Goal: Task Accomplishment & Management: Use online tool/utility

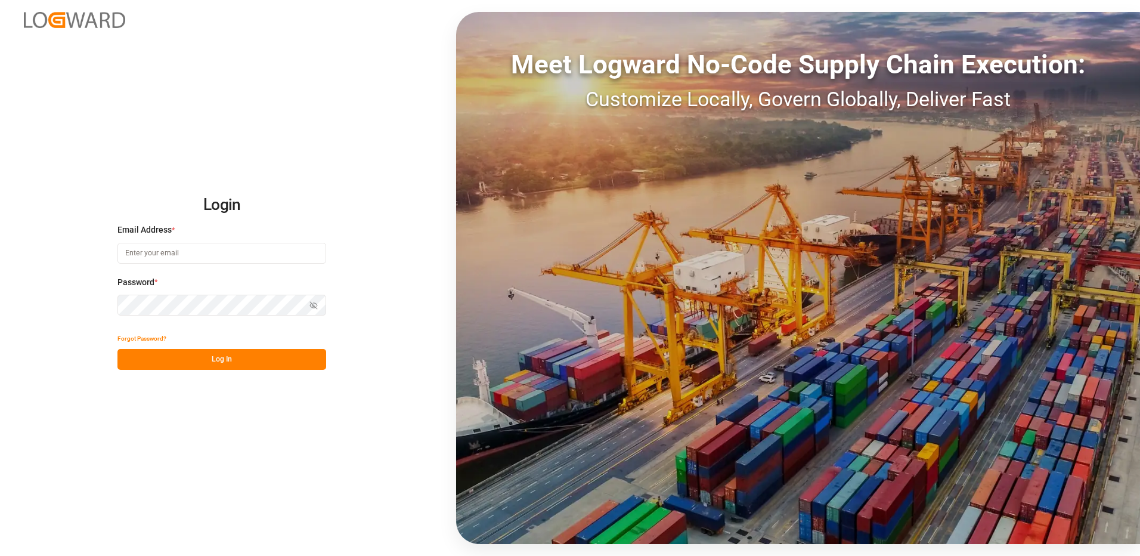
click at [166, 254] on input at bounding box center [221, 253] width 209 height 21
type input "duisburg-cs@haegerundschmidt.com"
click at [132, 293] on div "Password * Show password Password is required." at bounding box center [221, 302] width 209 height 52
click at [208, 367] on button "Log In" at bounding box center [221, 359] width 209 height 21
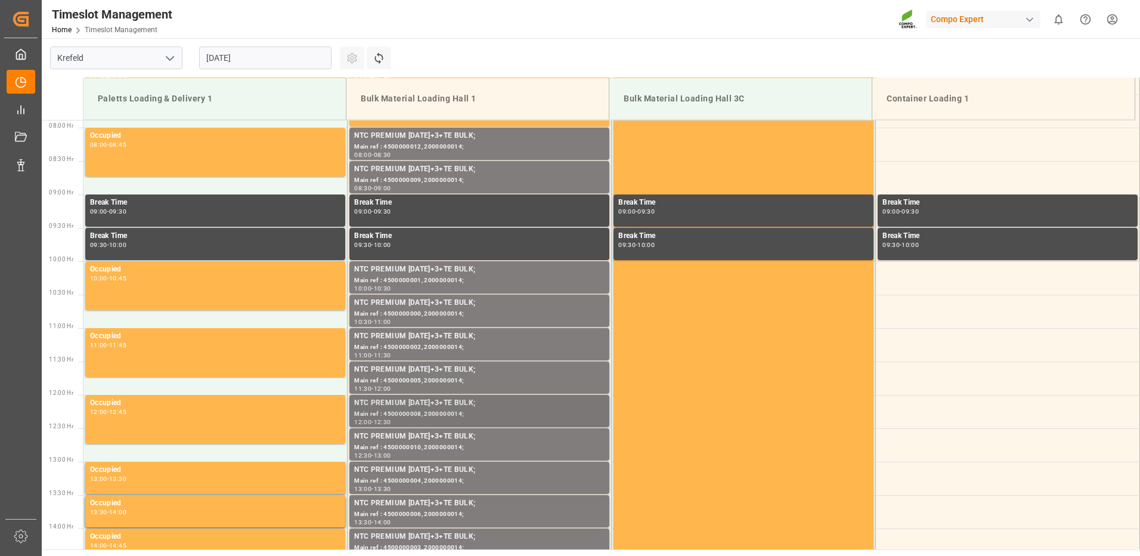
scroll to position [824, 0]
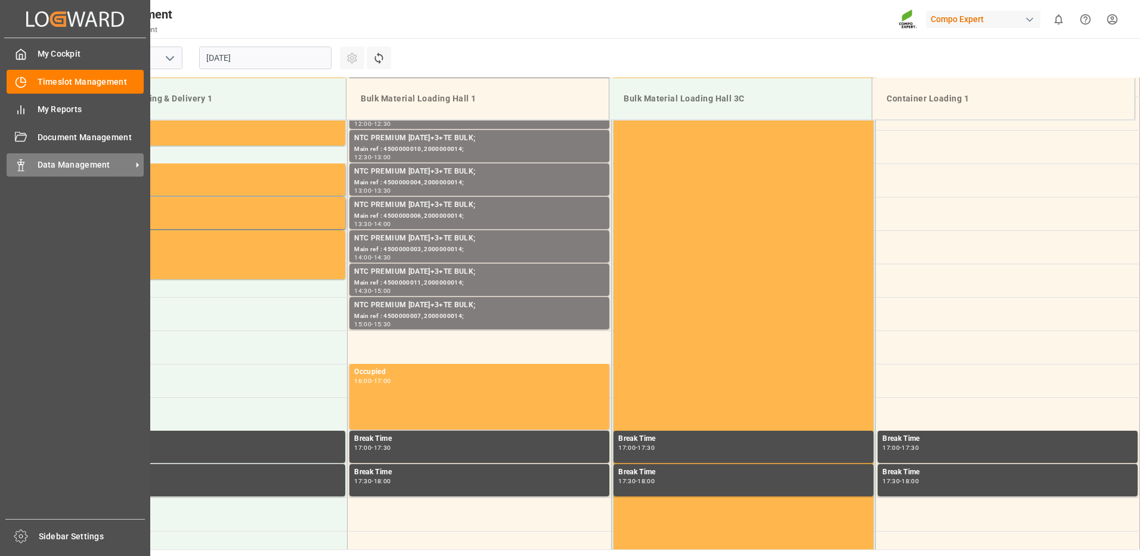
click at [34, 165] on div "Data Management Data Management" at bounding box center [75, 164] width 137 height 23
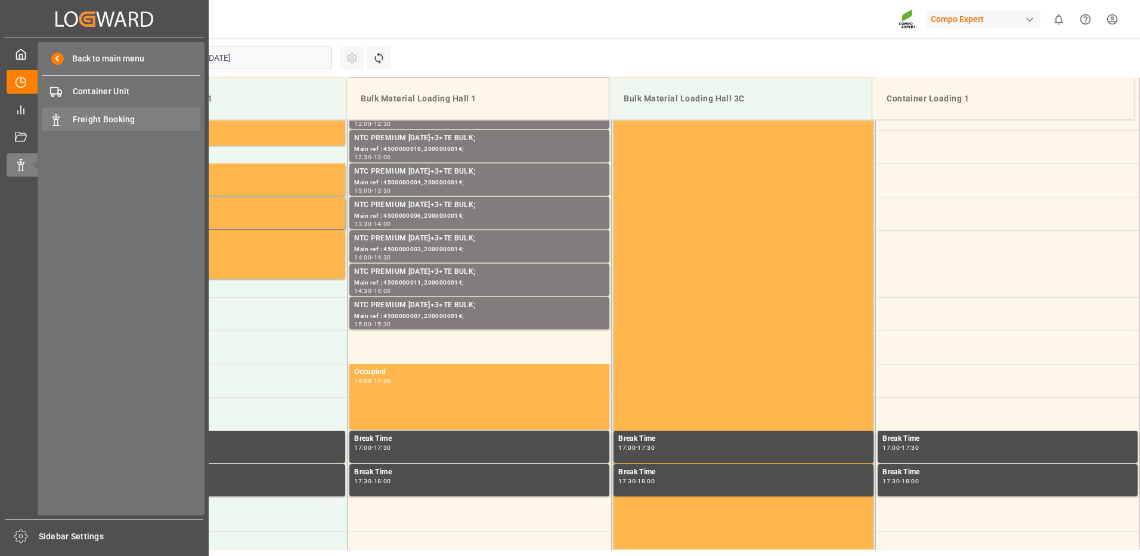
click at [88, 116] on span "Freight Booking" at bounding box center [137, 119] width 128 height 13
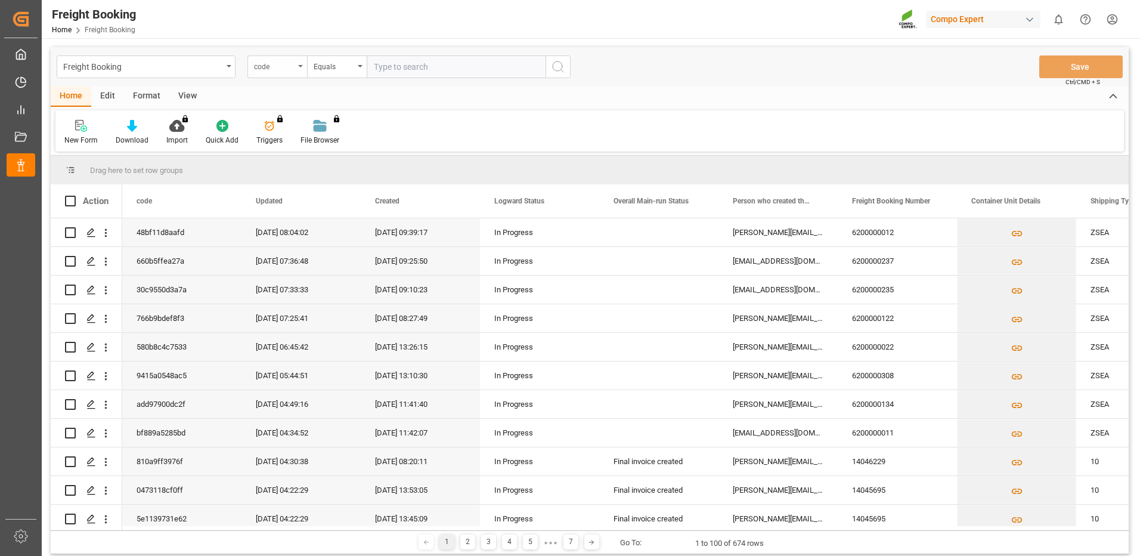
click at [299, 70] on div "code" at bounding box center [277, 66] width 60 height 23
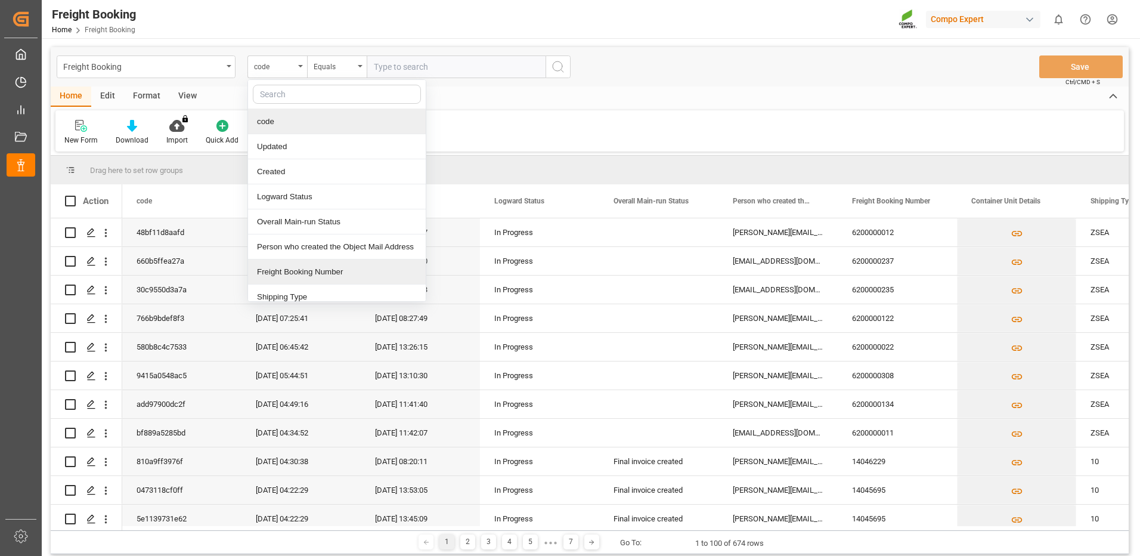
click at [293, 271] on div "Freight Booking Number" at bounding box center [337, 271] width 178 height 25
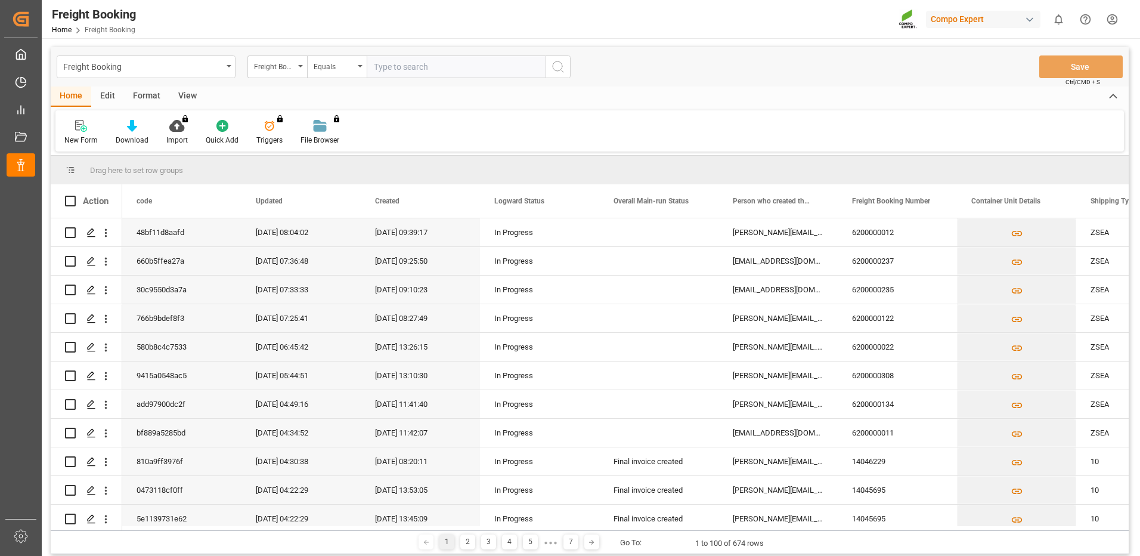
click at [394, 69] on input "text" at bounding box center [456, 66] width 179 height 23
paste input "6200000267"
type input "6200000267"
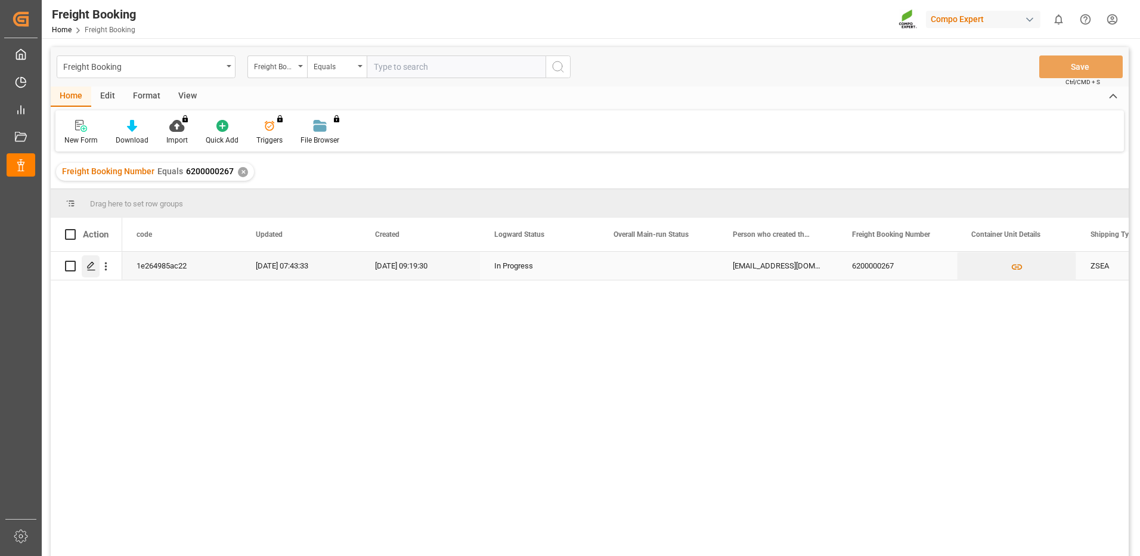
click at [85, 270] on div "Press SPACE to select this row." at bounding box center [91, 266] width 18 height 22
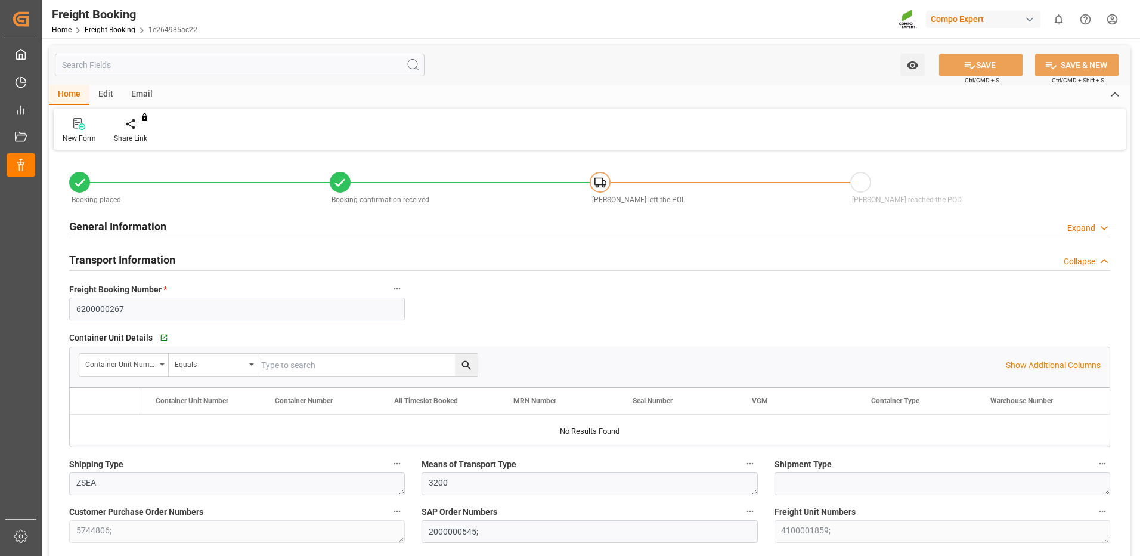
type input "Maersk"
type input "Maersk Line AS"
type input "9635688"
type input "BEANR"
type input "MXATM"
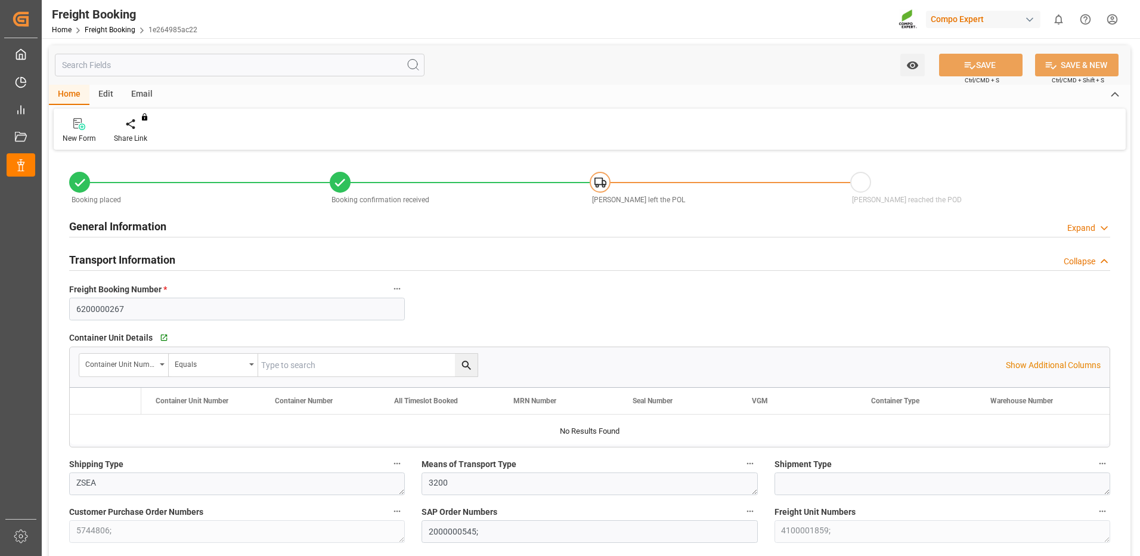
type input "0"
type input "38700"
type input "14.08.2025 01:00"
type input "20.08.2025 01:00"
type input "12.09.2025 01:00"
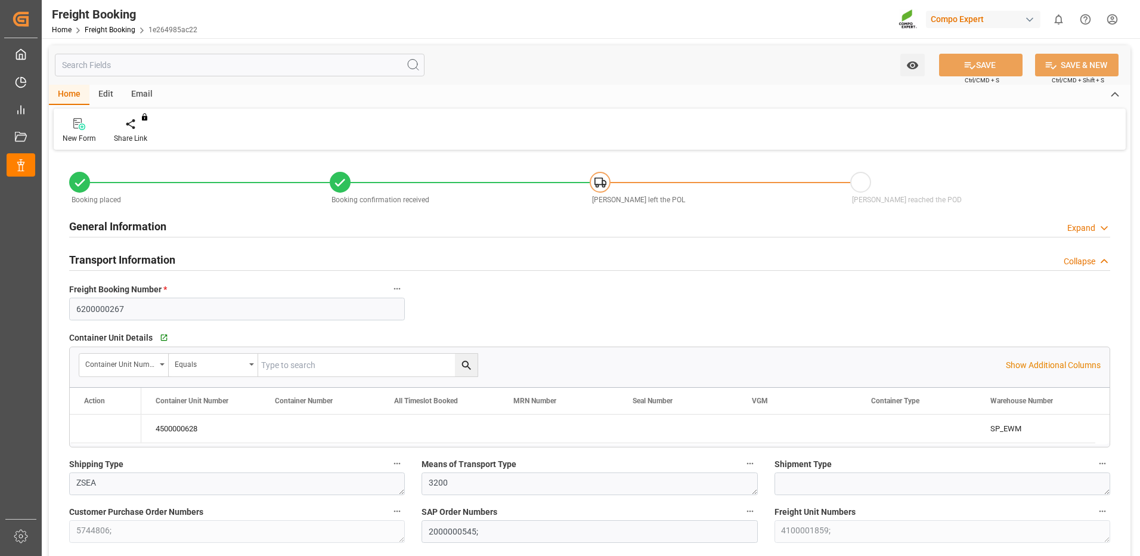
type input "16.07.2025 09:19"
type input "16.07.2025 09:21"
type input "04.08.2025 07:42"
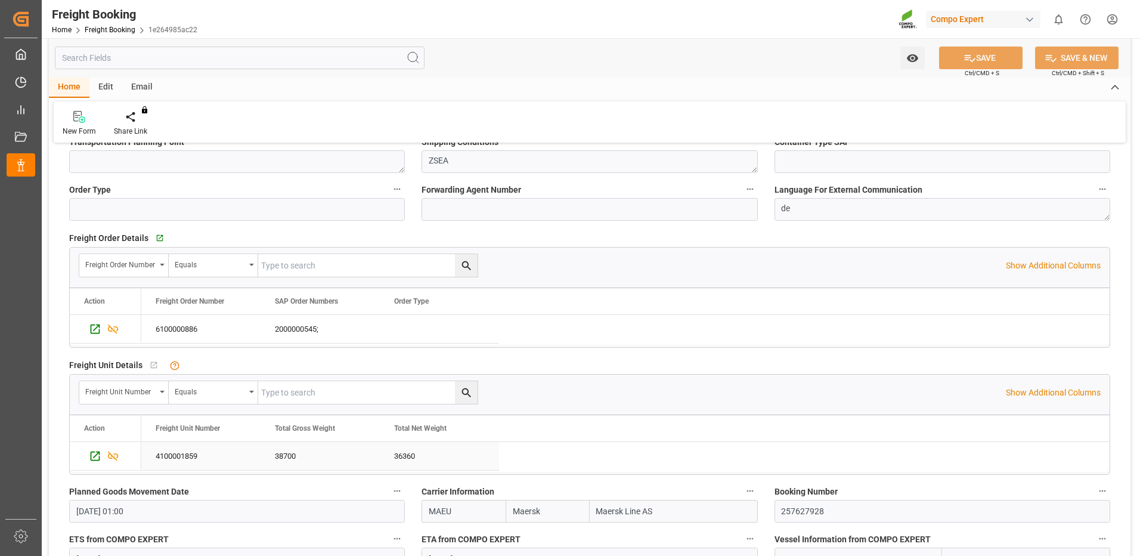
scroll to position [60, 0]
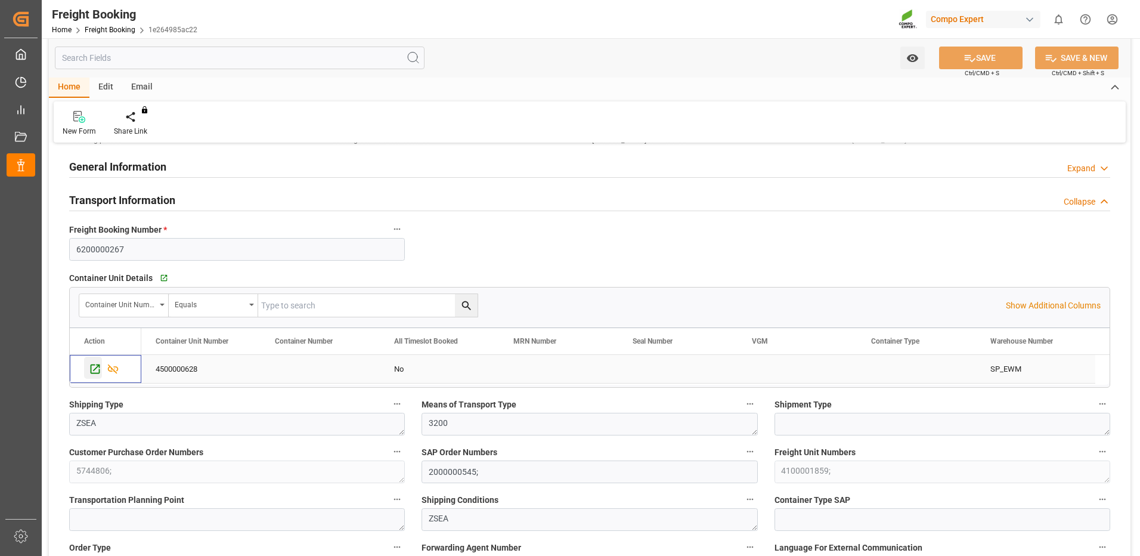
click at [95, 372] on icon "Press SPACE to select this row." at bounding box center [96, 369] width 10 height 10
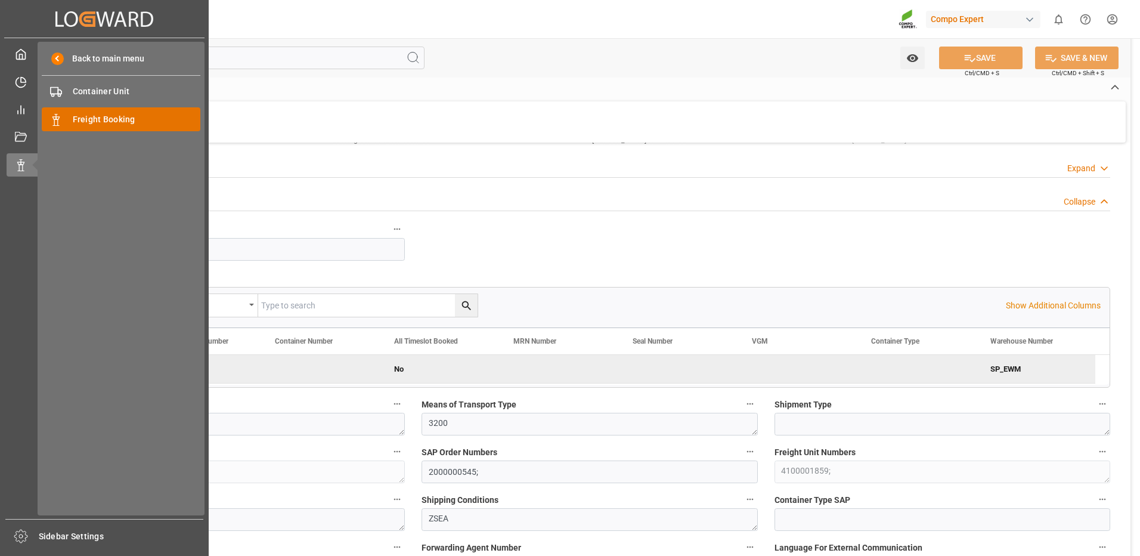
click at [57, 121] on icon at bounding box center [56, 120] width 12 height 12
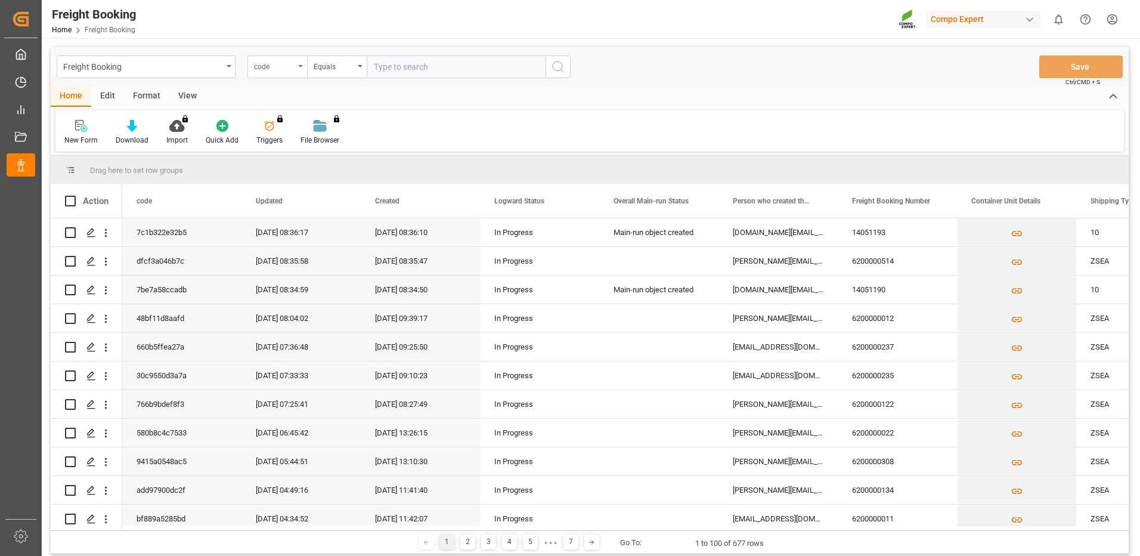
click at [300, 66] on icon "open menu" at bounding box center [300, 66] width 5 height 2
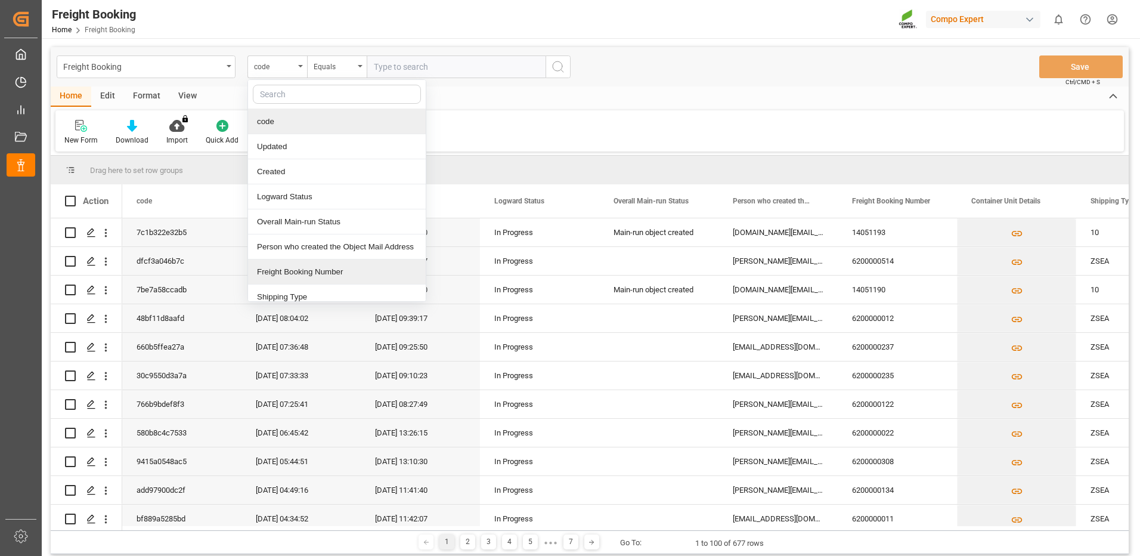
click at [271, 274] on div "Freight Booking Number" at bounding box center [337, 271] width 178 height 25
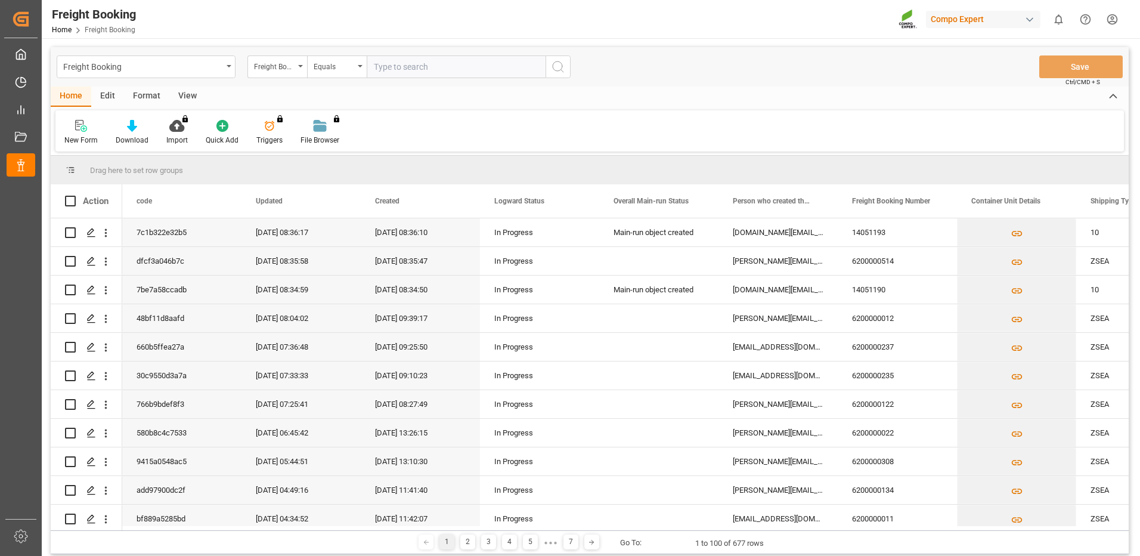
paste input "6200000266"
type input "6200000266"
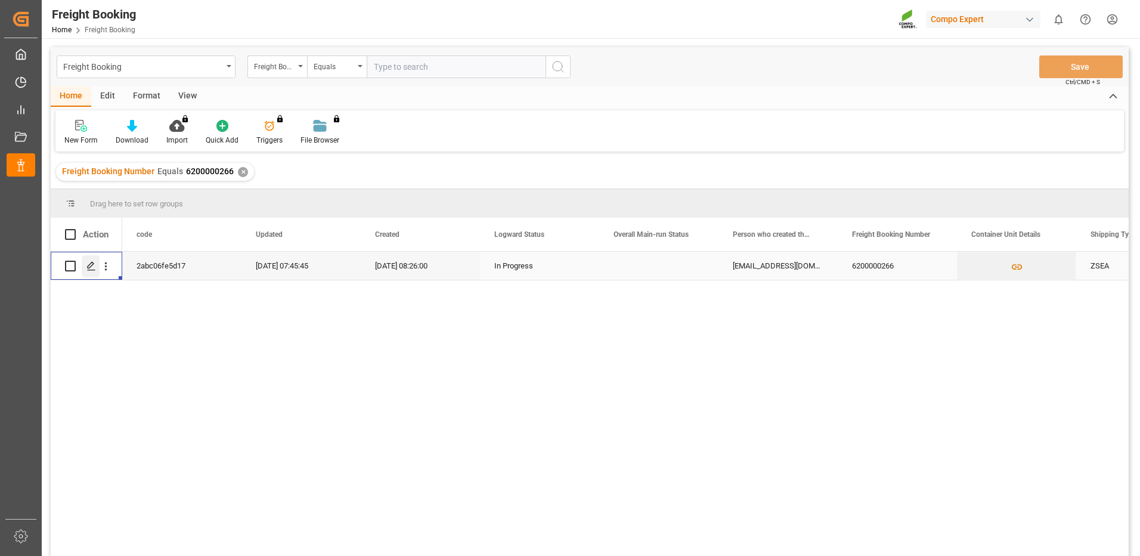
click at [91, 265] on icon "Press SPACE to select this row." at bounding box center [91, 266] width 10 height 10
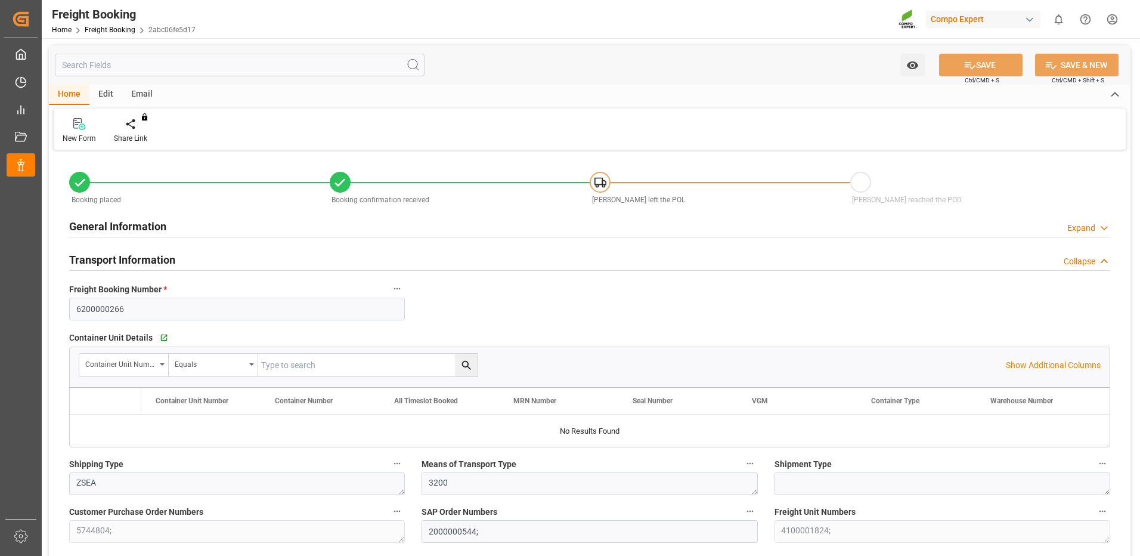
type input "Maersk"
type input "Maersk Line AS"
type input "9635688"
type input "BEANR"
type input "MXATM"
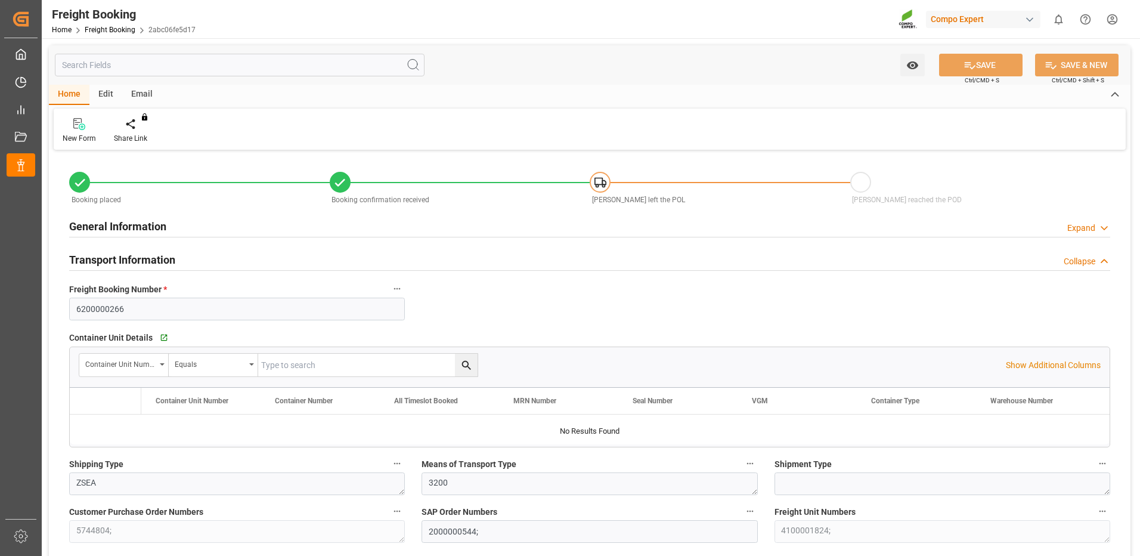
type input "0"
type input "28400"
type input "14.08.2025 01:00"
type input "20.08.2025 01:00"
type input "12.09.2025 01:00"
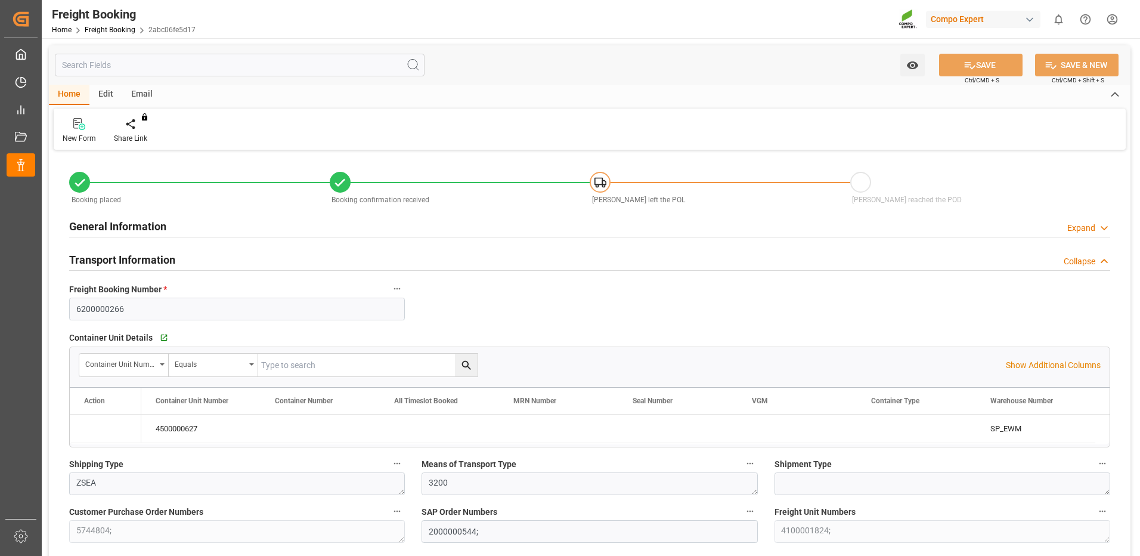
type input "16.07.2025 08:26"
type input "16.07.2025 08:29"
type input "04.08.2025 07:44"
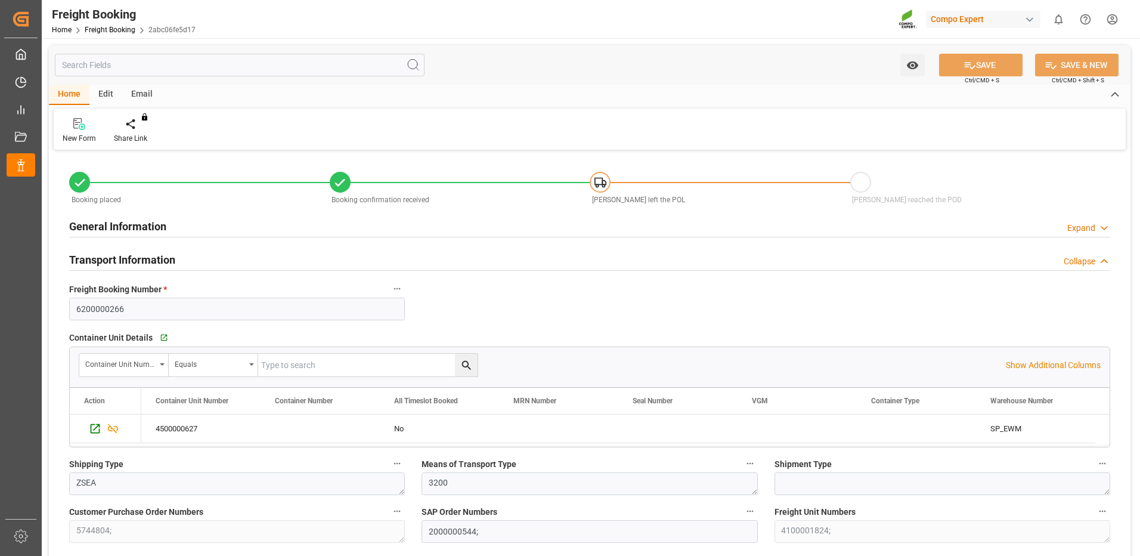
scroll to position [238, 0]
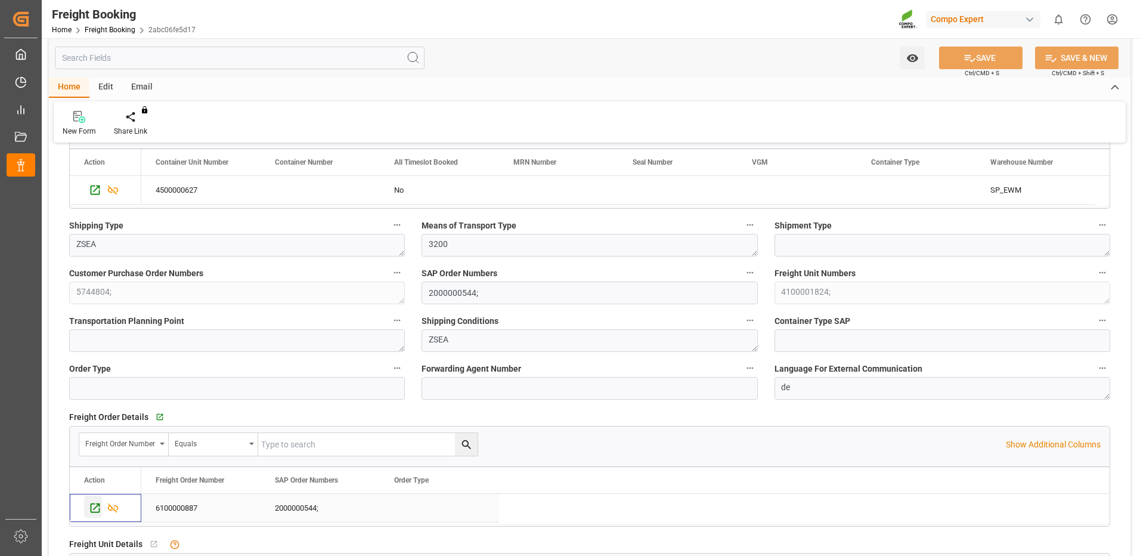
click at [93, 508] on icon "Press SPACE to select this row." at bounding box center [95, 507] width 13 height 13
click at [89, 191] on div "Press SPACE to select this row." at bounding box center [93, 189] width 18 height 22
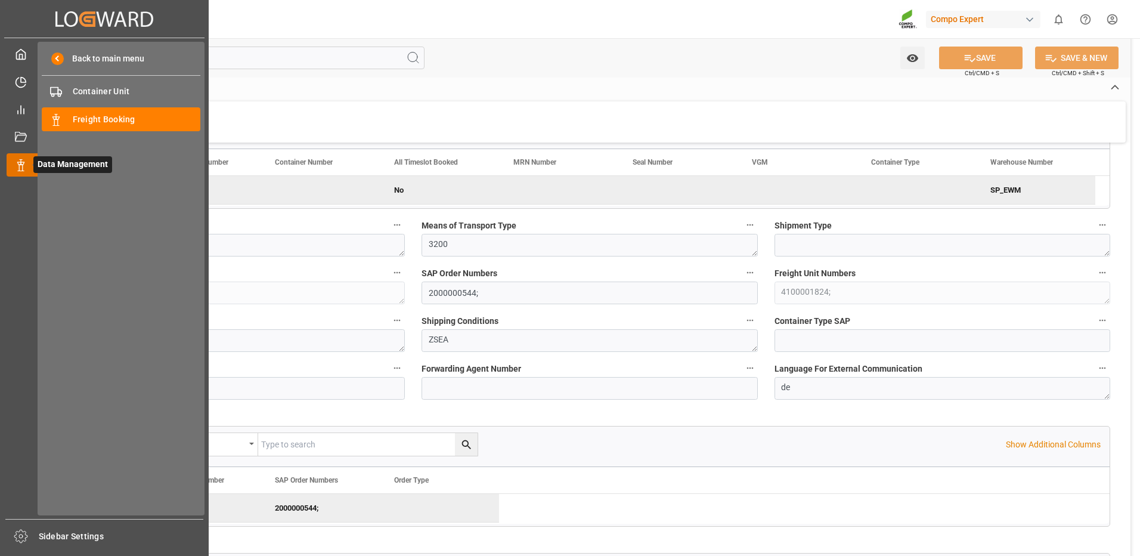
click at [20, 166] on icon at bounding box center [21, 165] width 12 height 12
click at [53, 121] on icon at bounding box center [56, 120] width 12 height 12
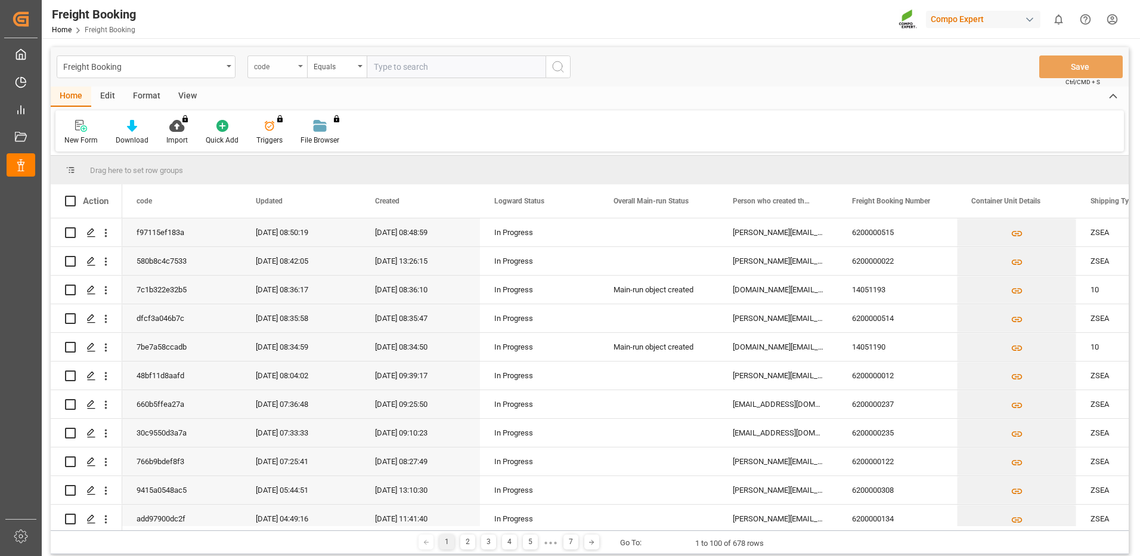
click at [300, 68] on div "code" at bounding box center [277, 66] width 60 height 23
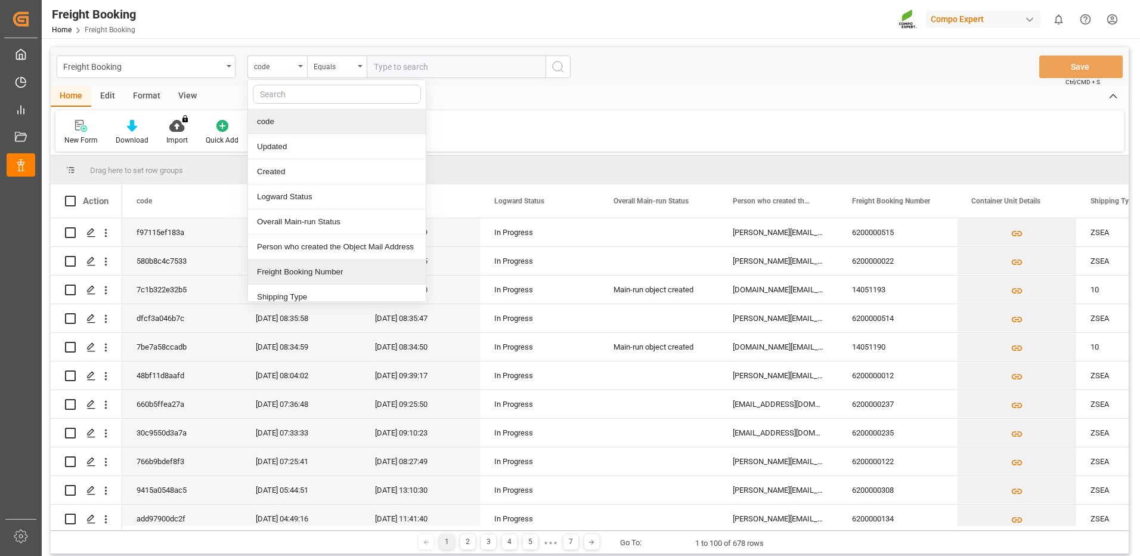
click at [279, 269] on div "Freight Booking Number" at bounding box center [337, 271] width 178 height 25
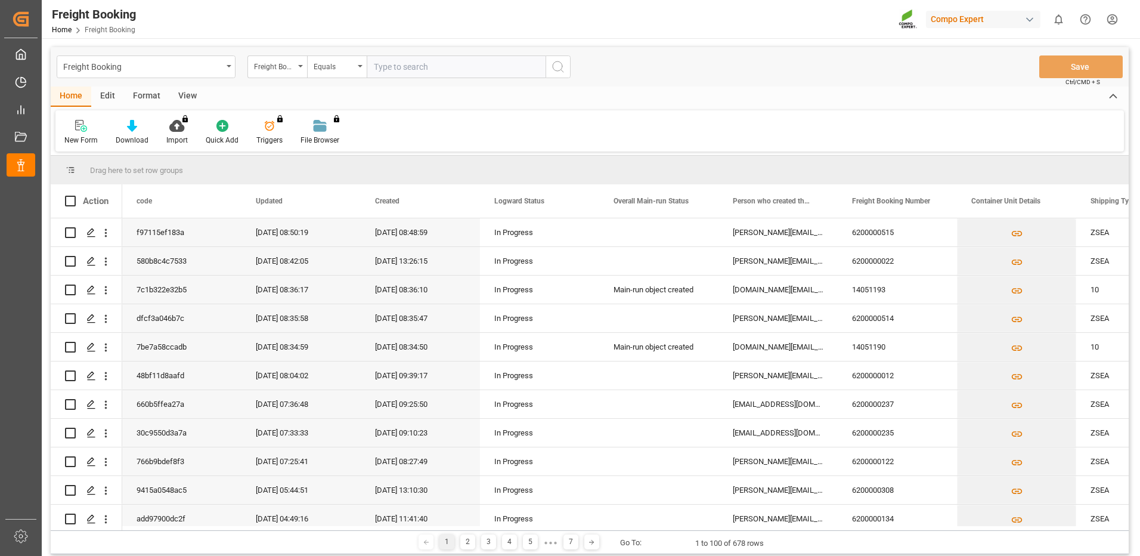
paste input "6200000429"
type input "6200000429"
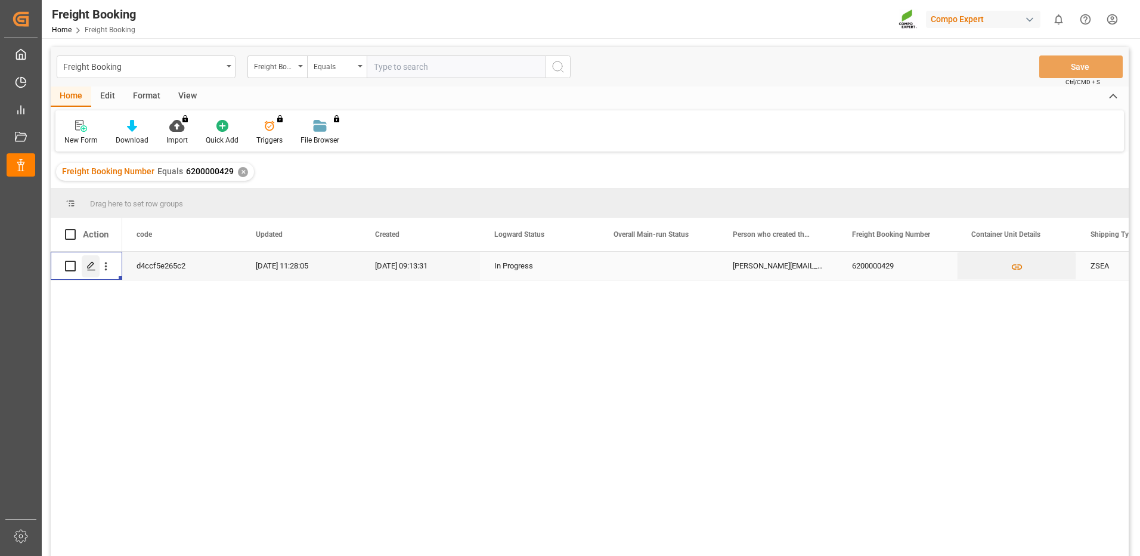
click at [89, 267] on icon "Press SPACE to select this row." at bounding box center [91, 266] width 10 height 10
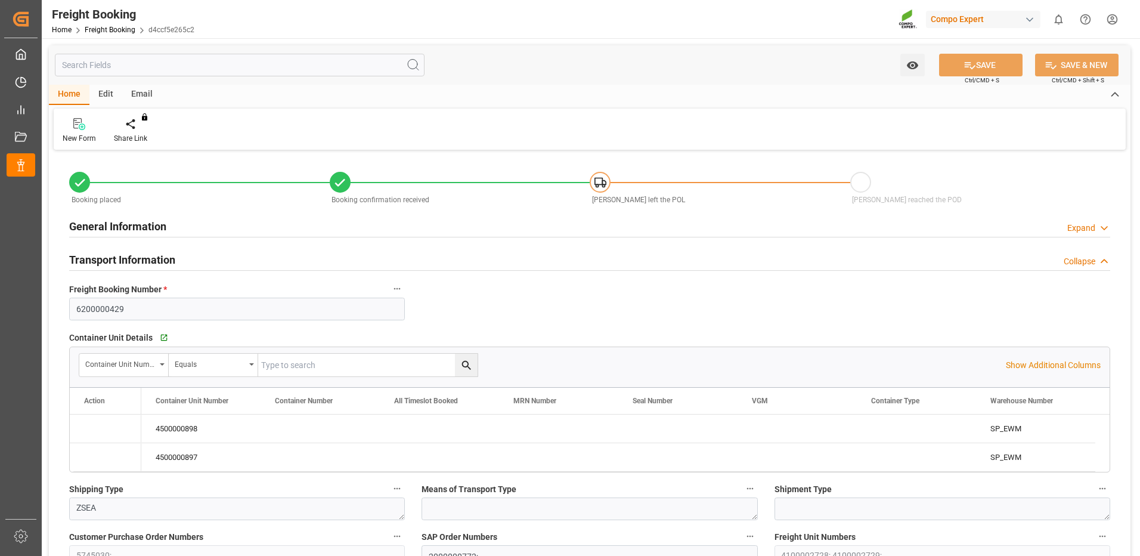
type input "Hapag Lloyd"
type input "Hapag Lloyd Aktiengesellschaft"
type input "9731949"
type input "BEANR"
type input "CLSAI"
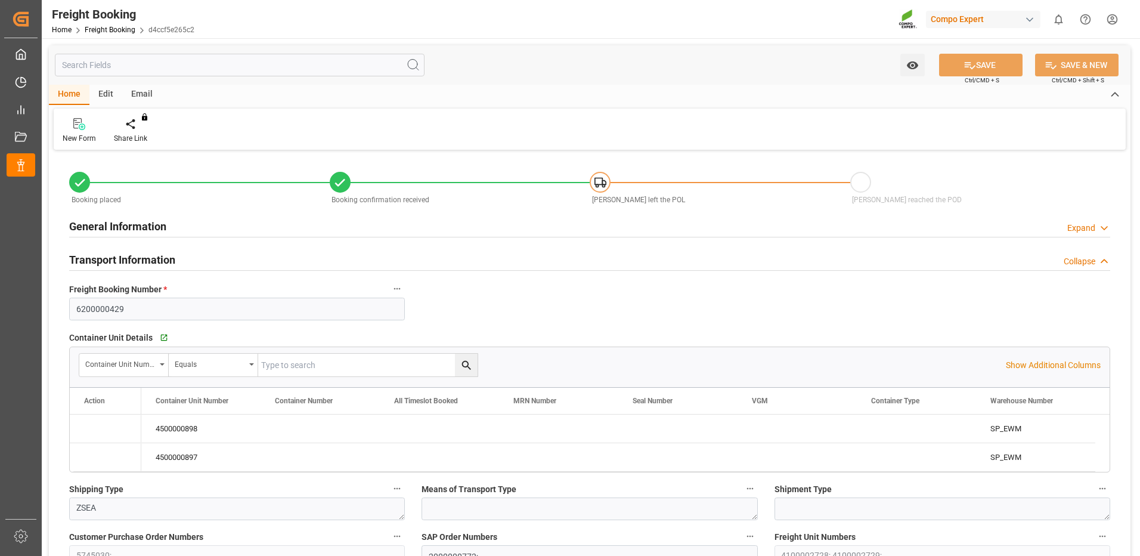
type input "0"
type input "45120"
type input "18.08.2025 01:00"
type input "28.08.2025 01:00"
type input "30.09.2025 06:00"
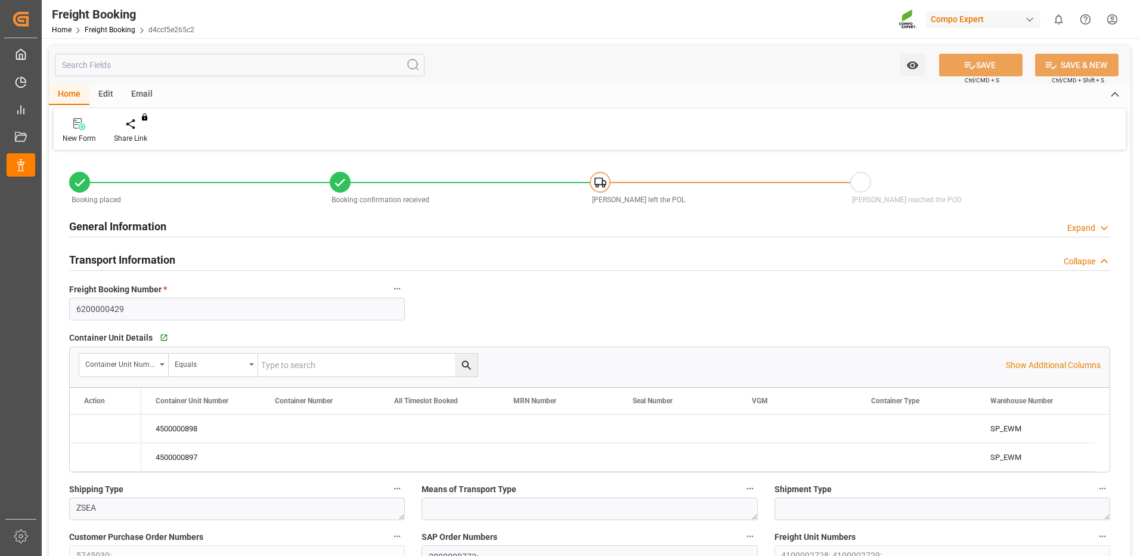
type input "05.08.2025 09:13"
type input "05.08.2025 10:13"
type input "12.08.2025 11:27"
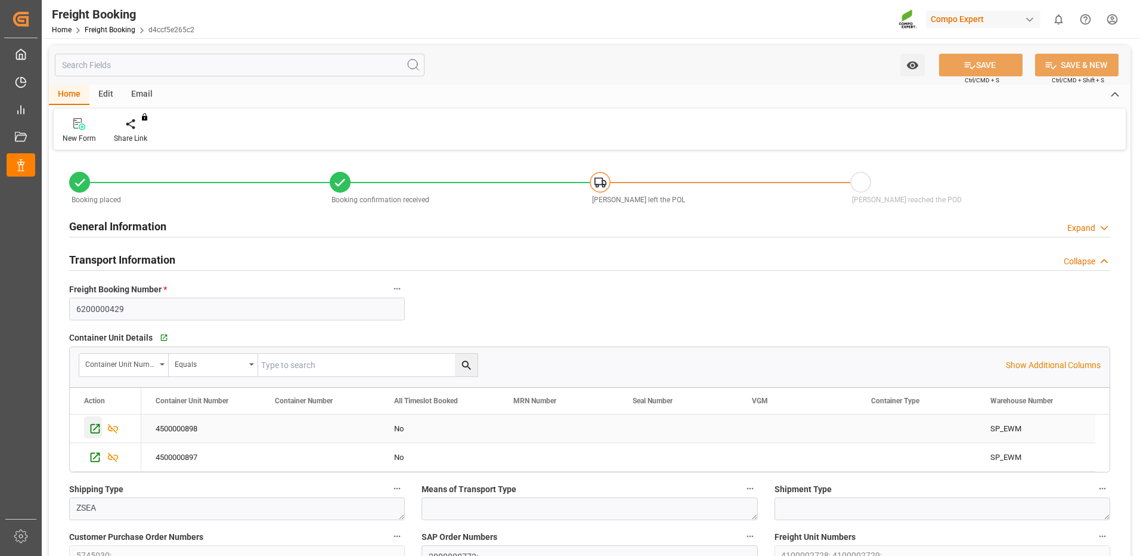
click at [95, 429] on icon "Press SPACE to select this row." at bounding box center [96, 429] width 10 height 10
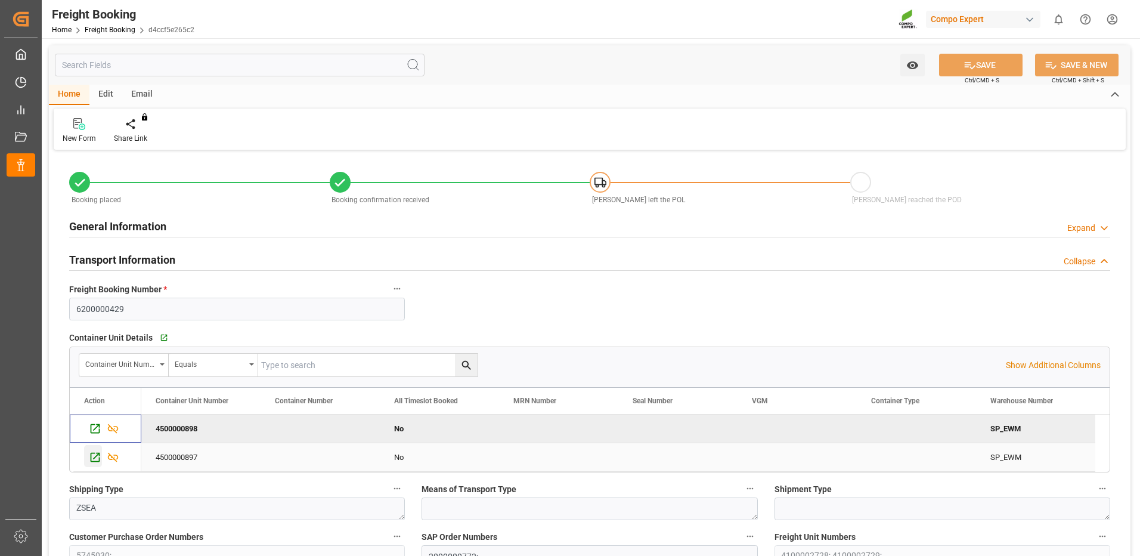
click at [91, 457] on icon "Press SPACE to select this row." at bounding box center [96, 457] width 10 height 10
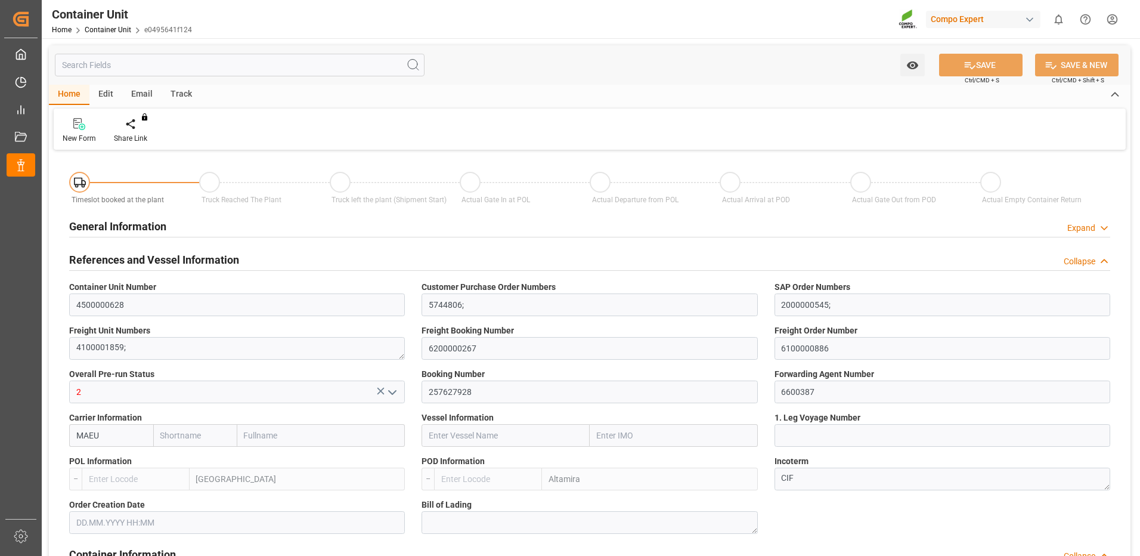
type input "Maersk"
type input "Maersk Line AS"
type input "BEANR"
type input "MXATM"
type input "0"
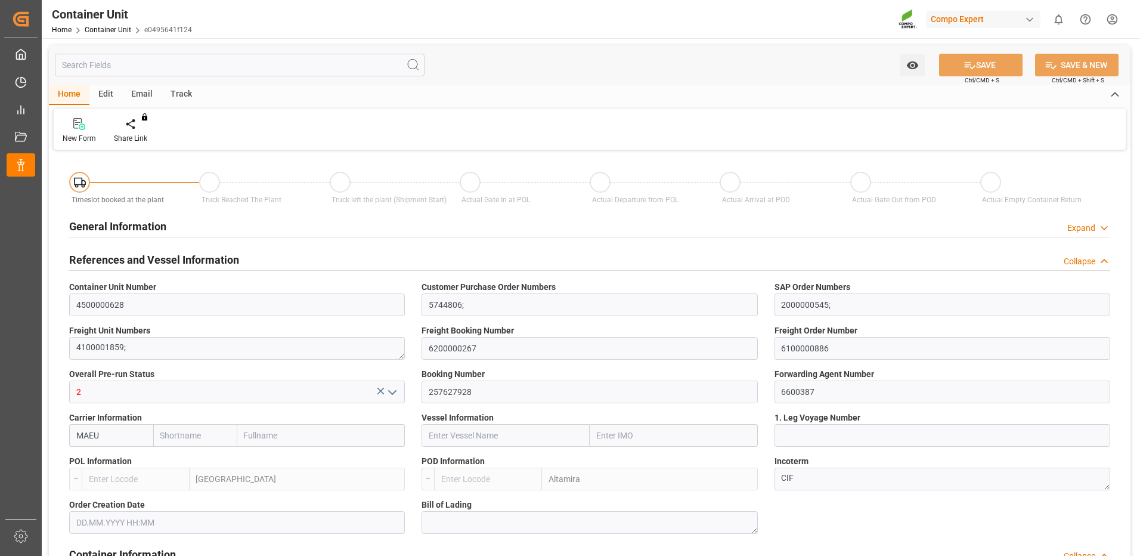
type input "0"
type input "38700"
type input "[DATE]"
click at [130, 136] on div "Create Timeslot" at bounding box center [139, 138] width 51 height 11
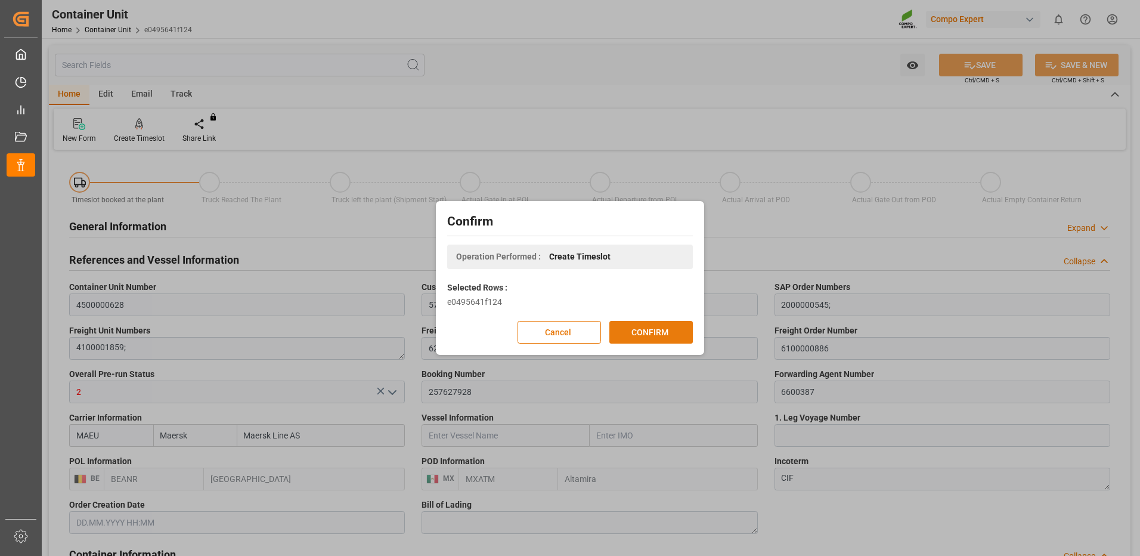
click at [631, 331] on button "CONFIRM" at bounding box center [650, 332] width 83 height 23
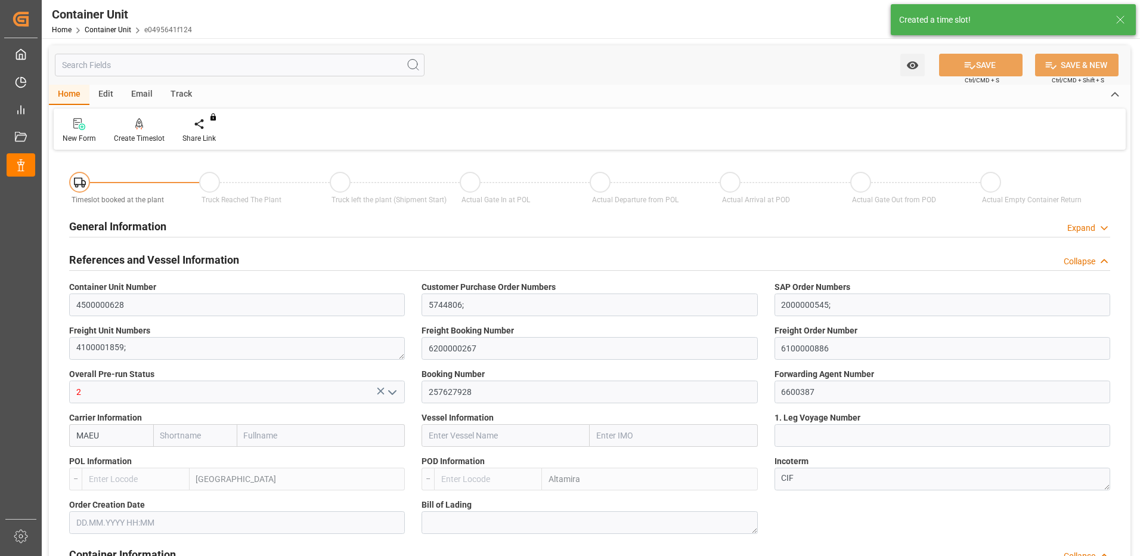
type input "Maersk"
type input "Maersk Line AS"
type input "BEANR"
type input "MXATM"
type input "0"
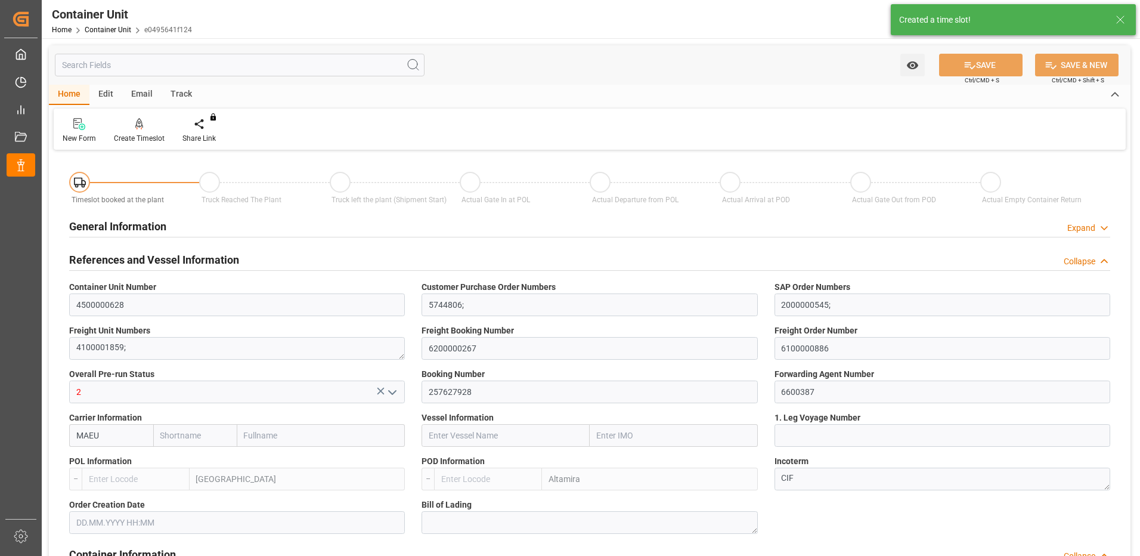
type input "0"
type input "38700"
type input "[DATE]"
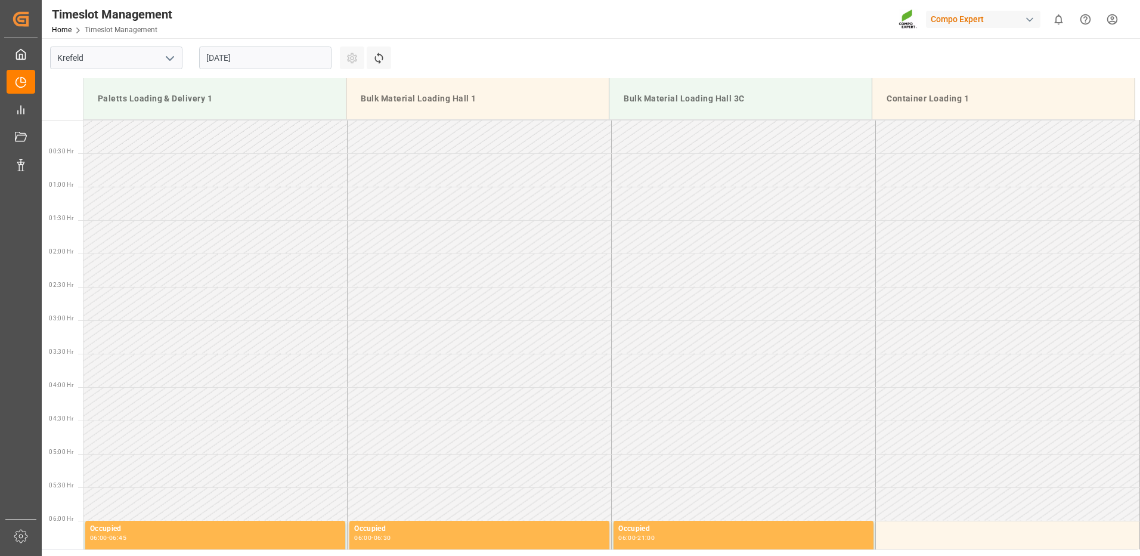
scroll to position [526, 0]
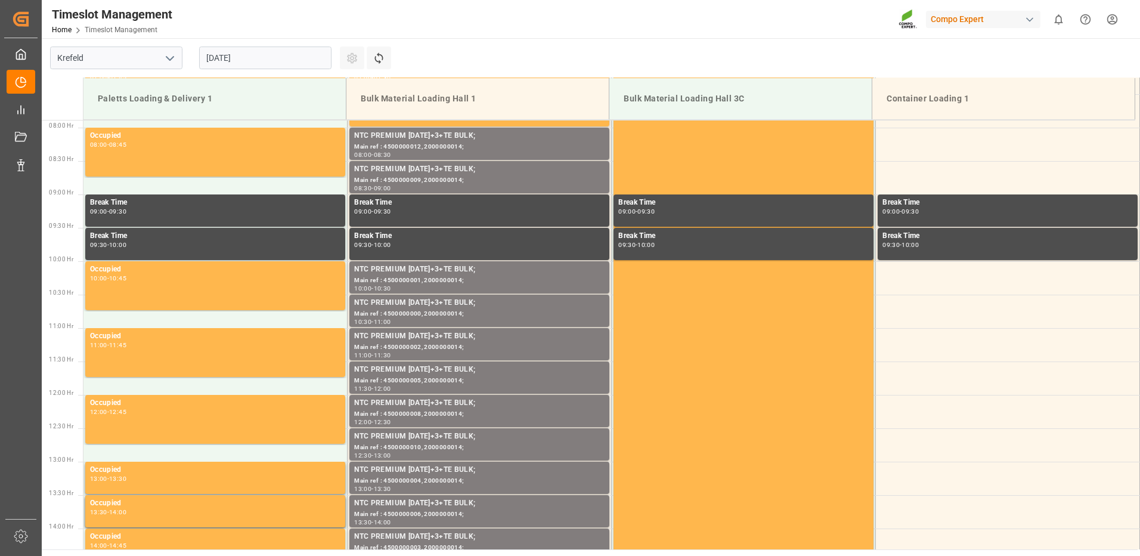
click at [242, 58] on input "21.08.2025" at bounding box center [265, 58] width 132 height 23
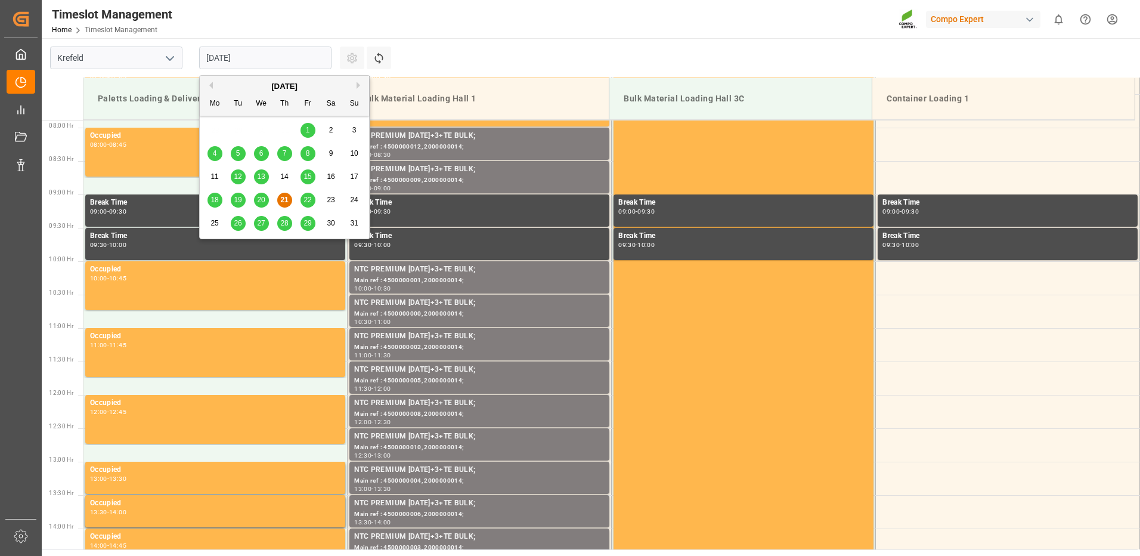
click at [357, 85] on button "Next Month" at bounding box center [360, 85] width 7 height 7
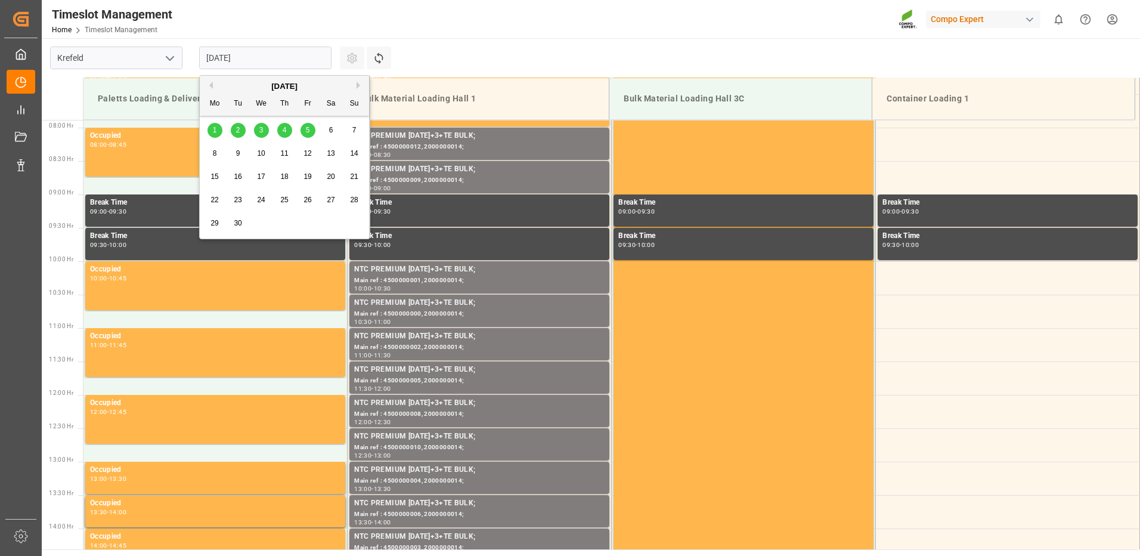
click at [269, 132] on div "1 2 3 4 5 6 7" at bounding box center [284, 130] width 163 height 23
click at [264, 132] on div "3" at bounding box center [261, 130] width 15 height 14
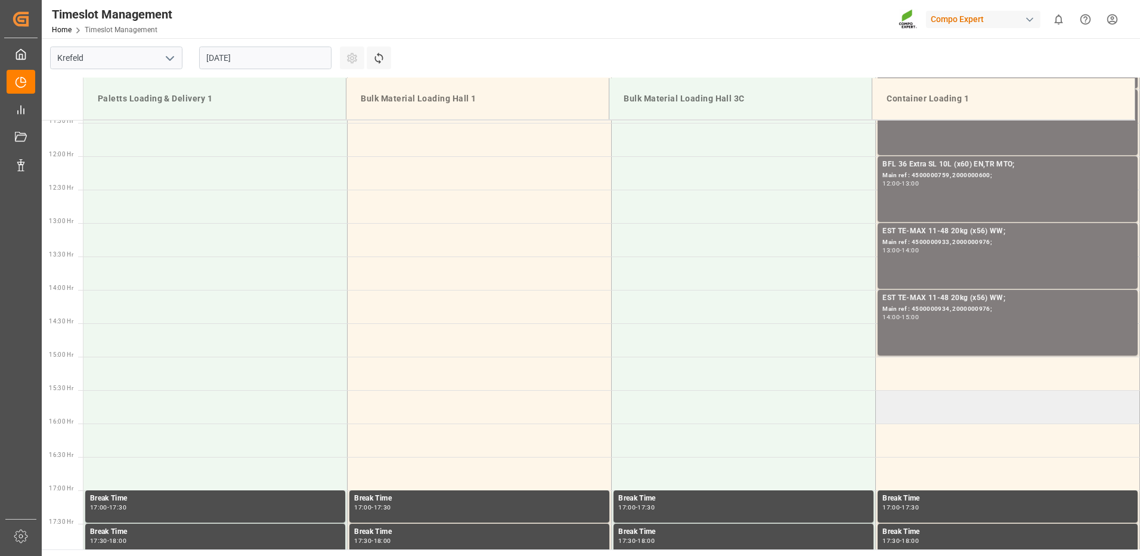
scroll to position [824, 0]
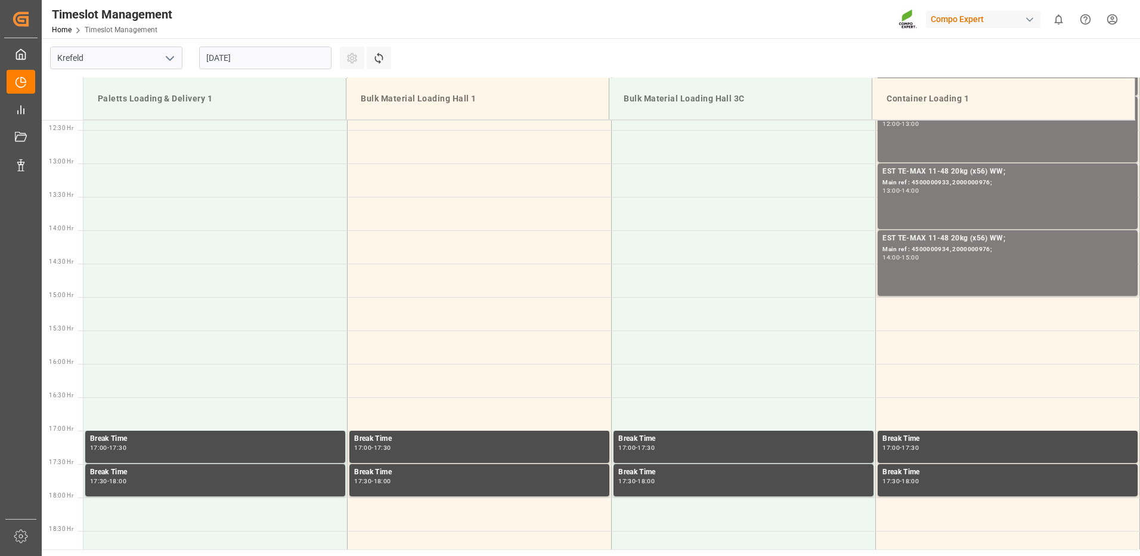
click at [209, 58] on input "03.09.2025" at bounding box center [265, 58] width 132 height 23
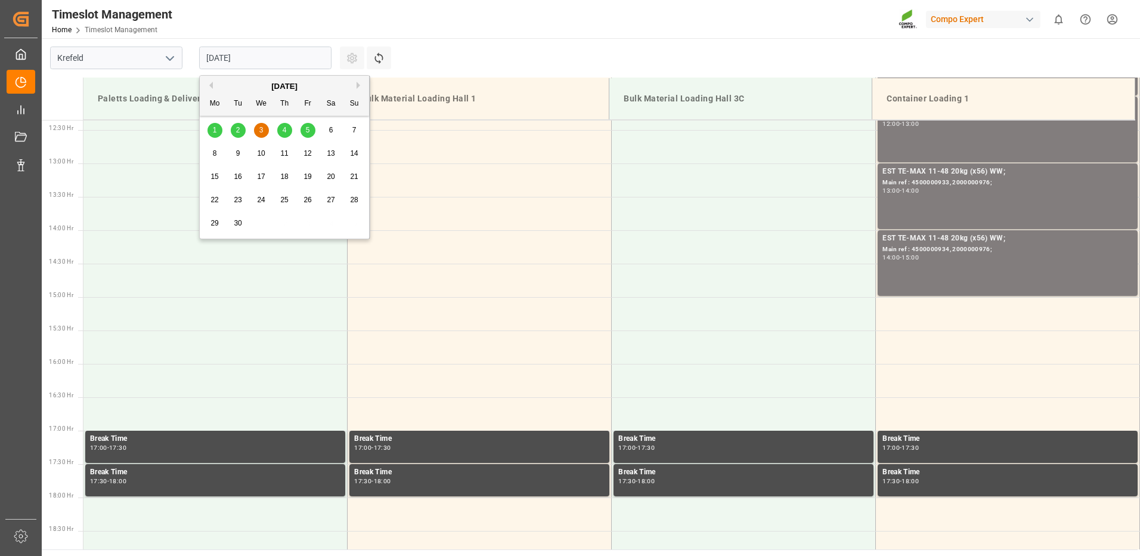
click at [236, 131] on span "2" at bounding box center [238, 130] width 4 height 8
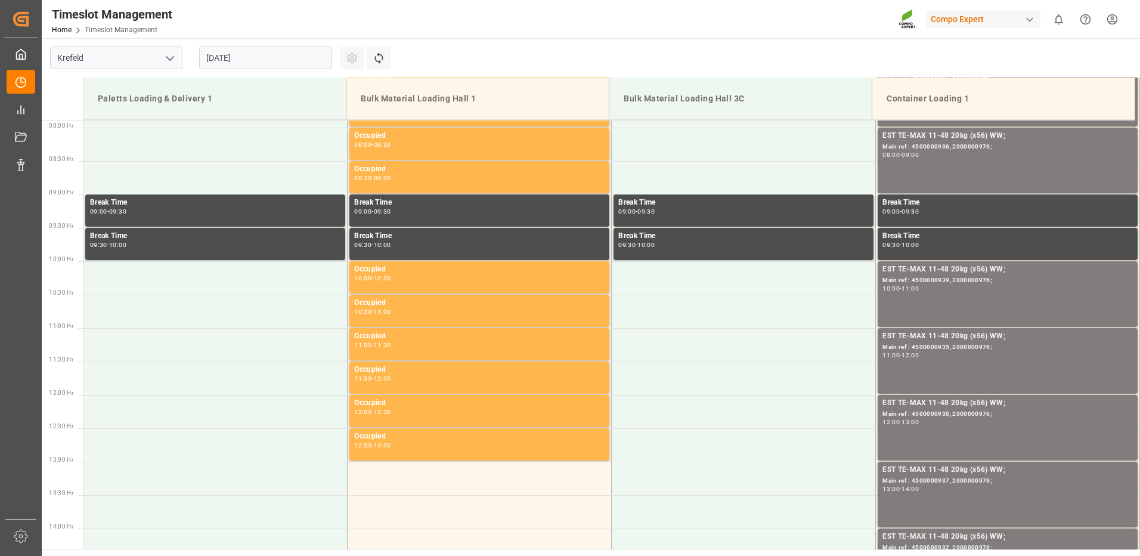
scroll to position [884, 0]
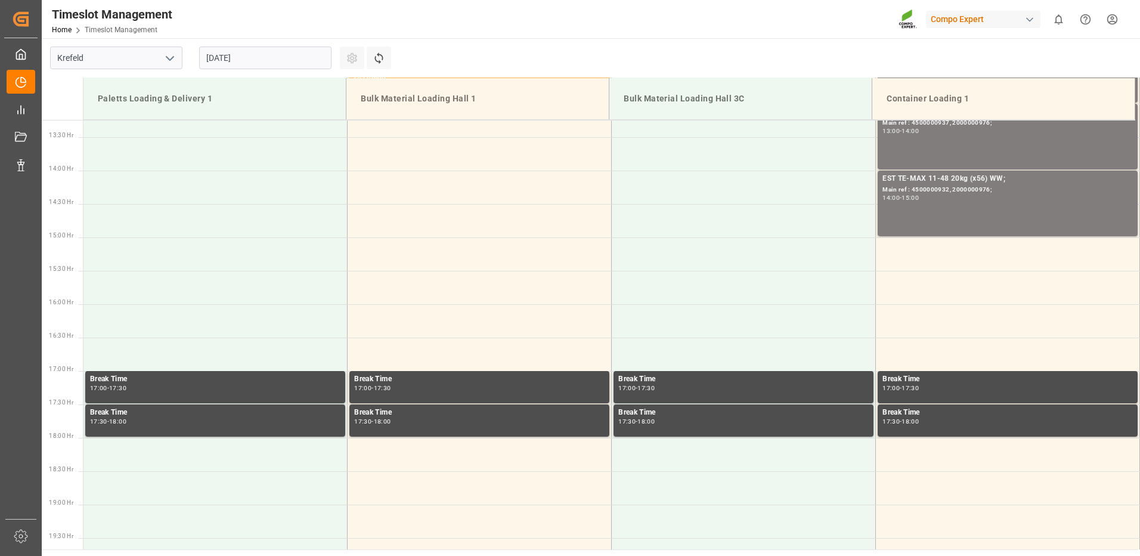
click at [229, 50] on input "02.09.2025" at bounding box center [265, 58] width 132 height 23
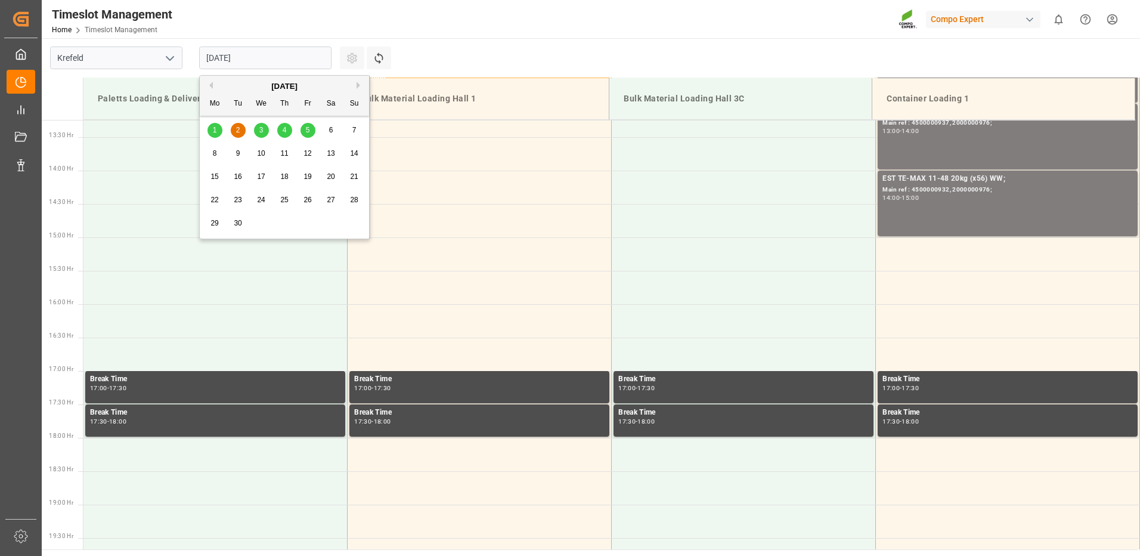
click at [212, 134] on div "1" at bounding box center [214, 130] width 15 height 14
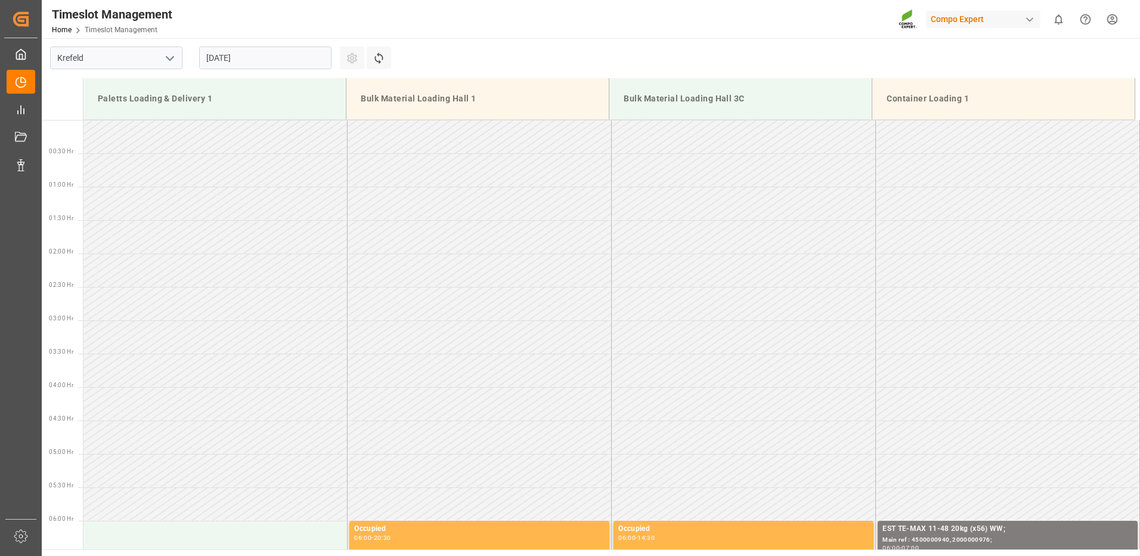
scroll to position [526, 0]
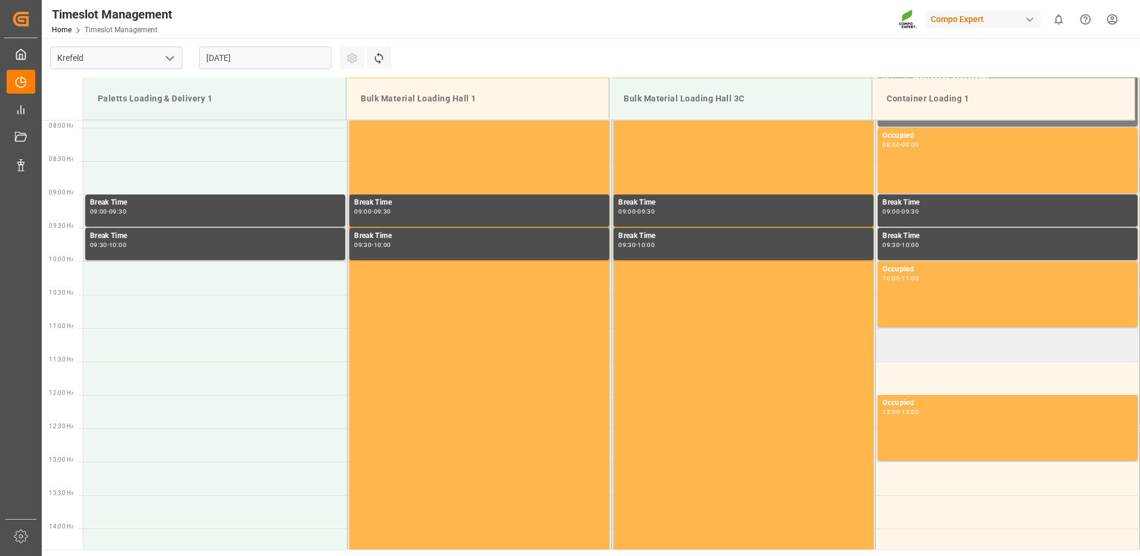
click at [885, 354] on td at bounding box center [1008, 344] width 264 height 33
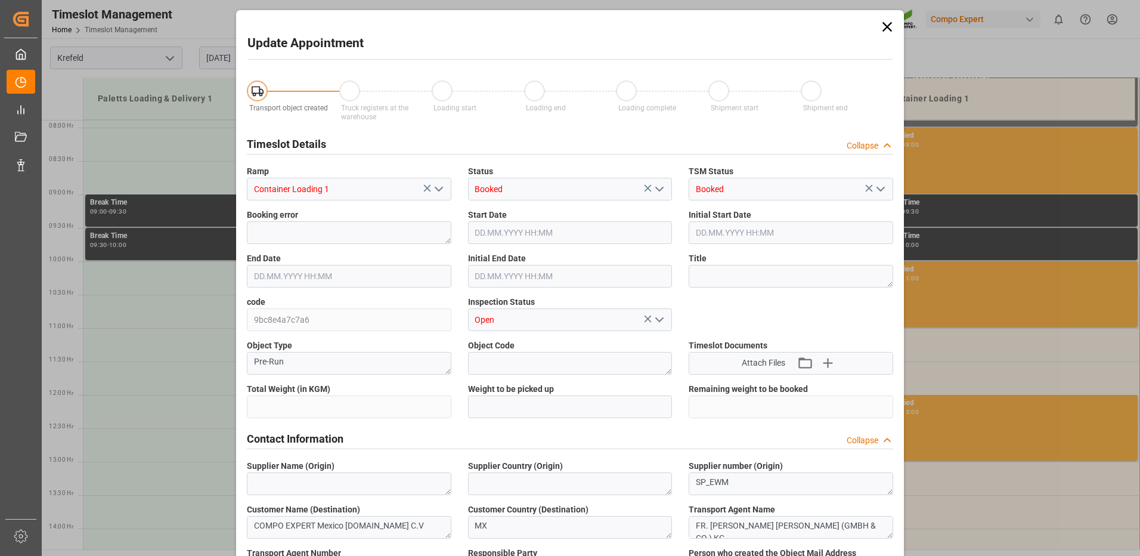
type input "38700"
type input "0"
type input "01.09.2025 11:00"
type input "01.09.2025 11:30"
type input "21.08.2025 06:34"
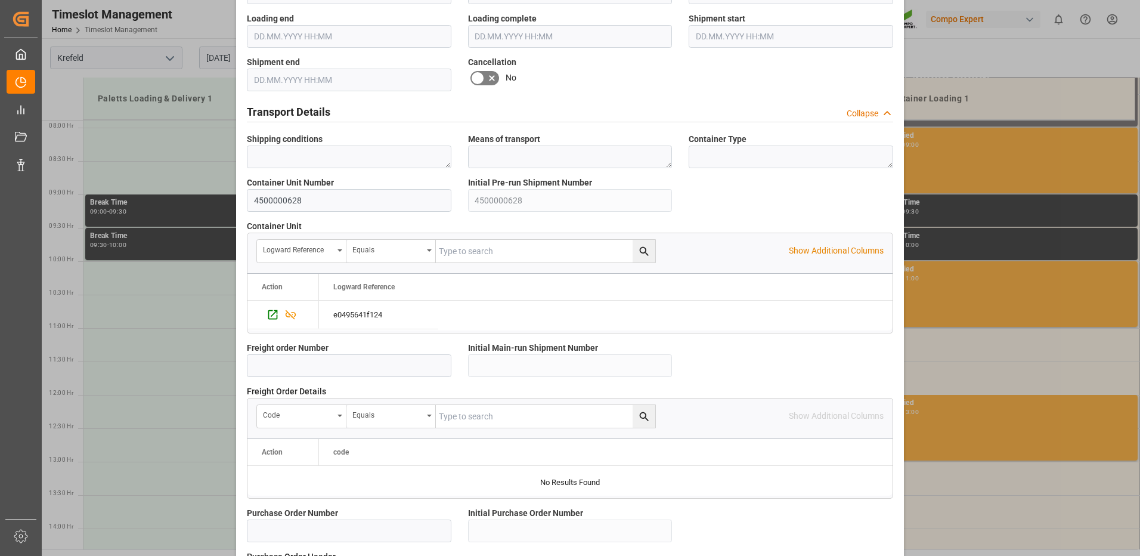
scroll to position [1019, 0]
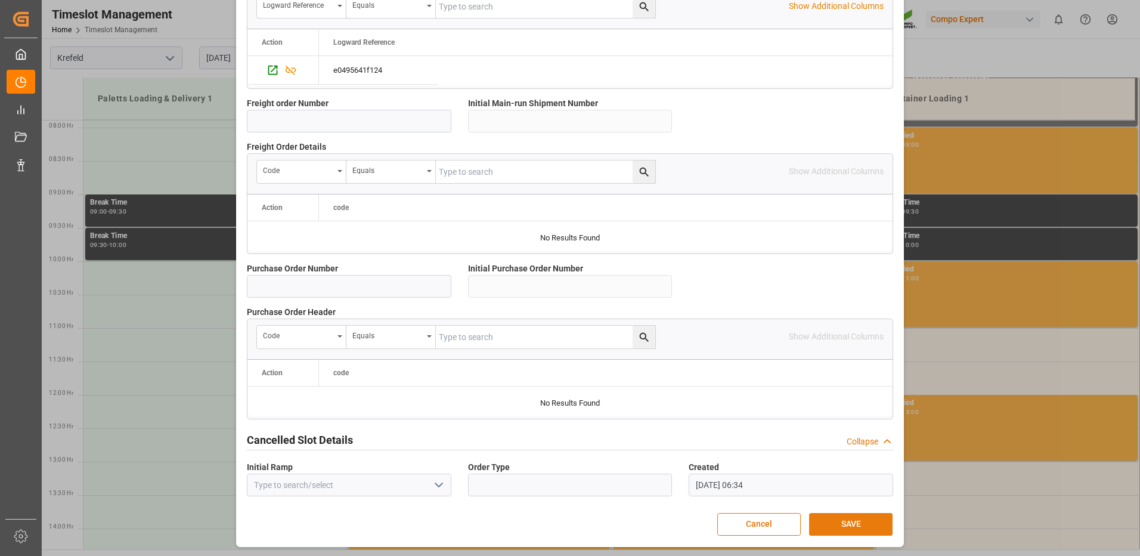
click at [845, 519] on button "SAVE" at bounding box center [850, 524] width 83 height 23
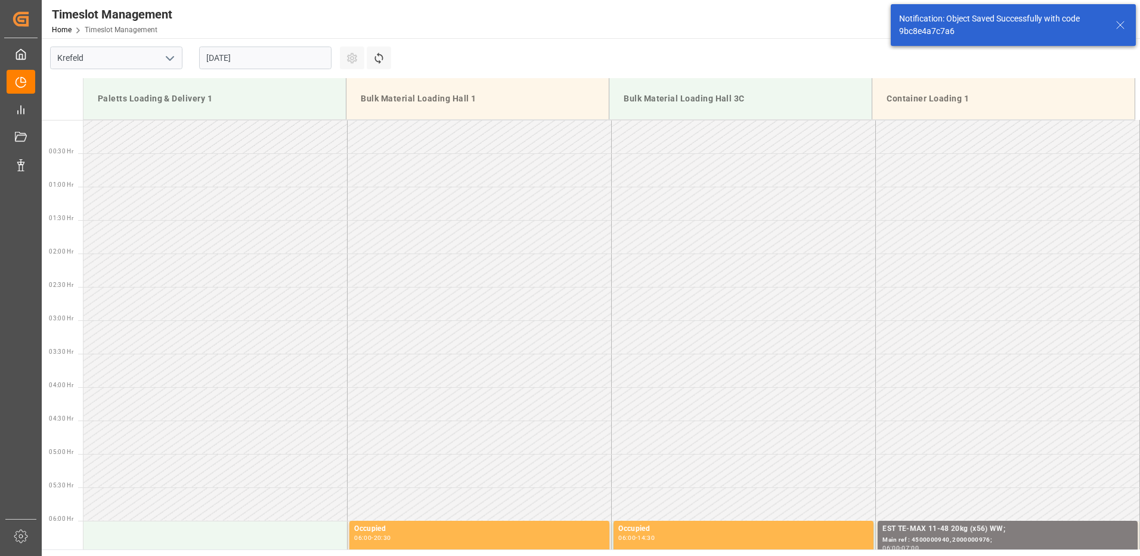
scroll to position [660, 0]
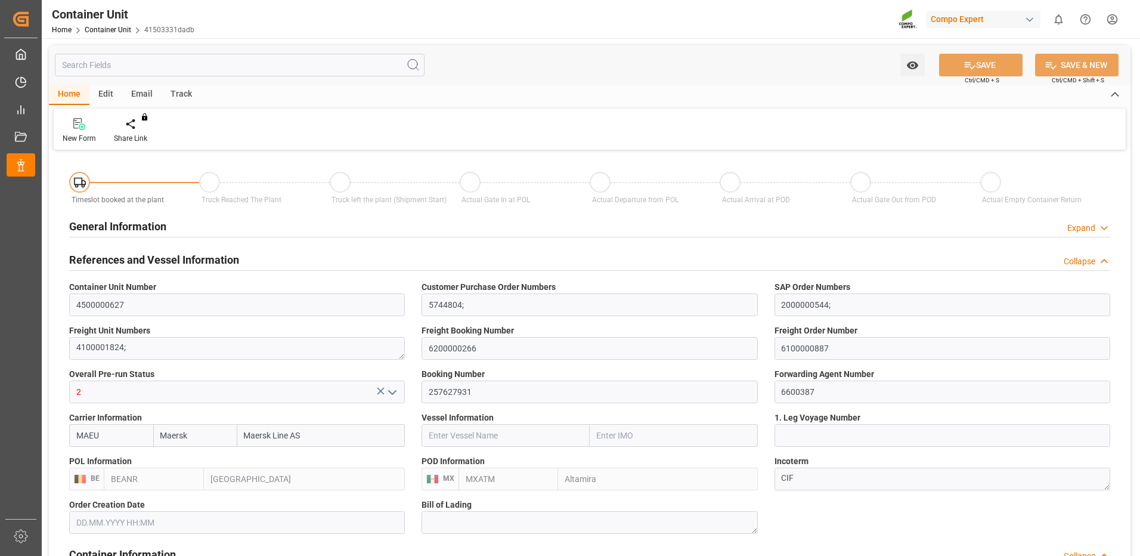
type input "Maersk"
type input "Maersk Line AS"
type input "BEANR"
type input "MXATM"
type input "0"
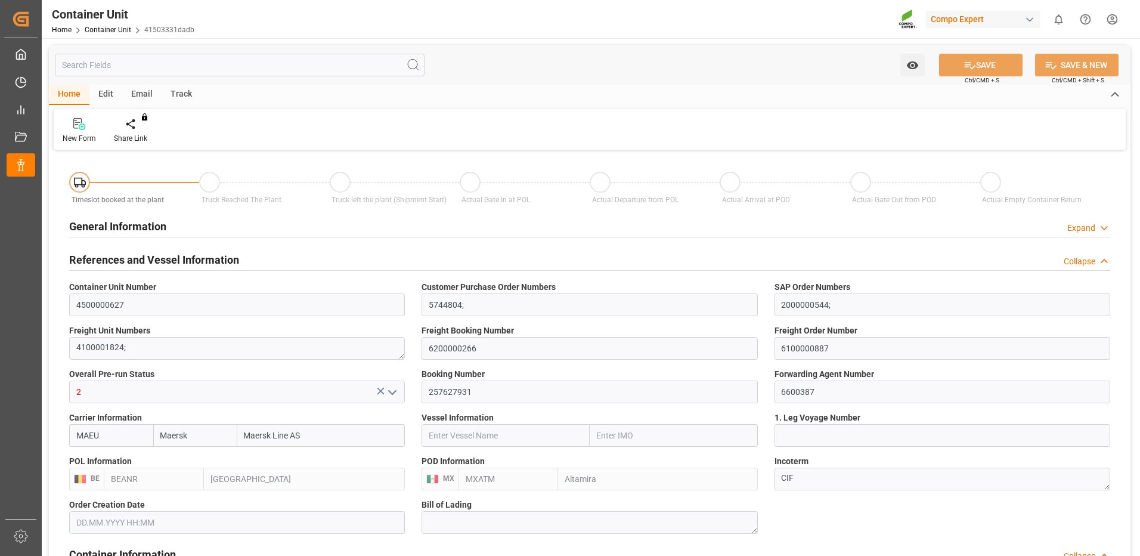
type input "0"
type input "28400"
type input "[DATE]"
click at [141, 129] on icon at bounding box center [139, 124] width 8 height 12
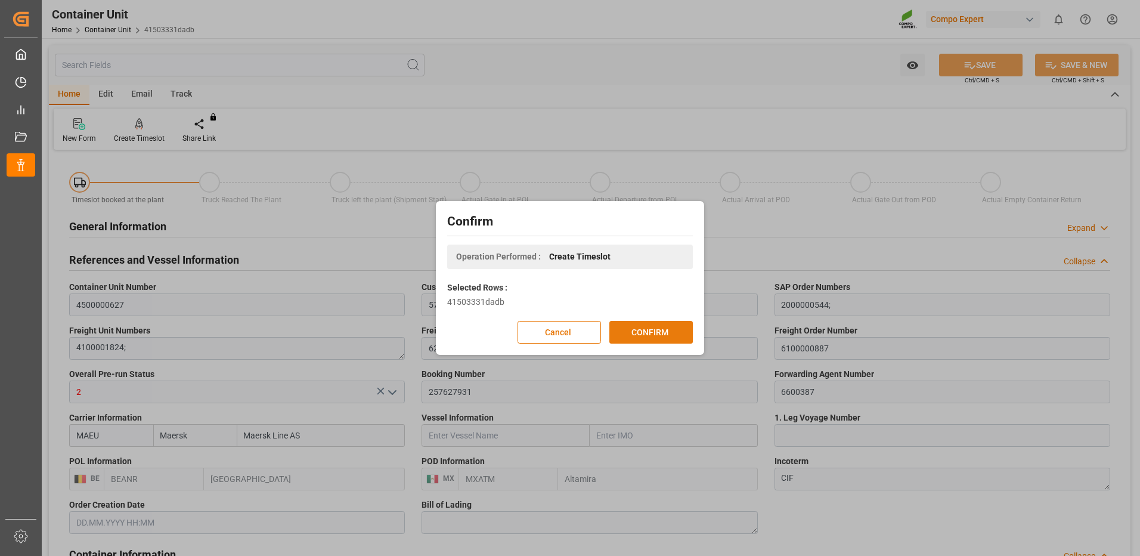
click at [631, 335] on button "CONFIRM" at bounding box center [650, 332] width 83 height 23
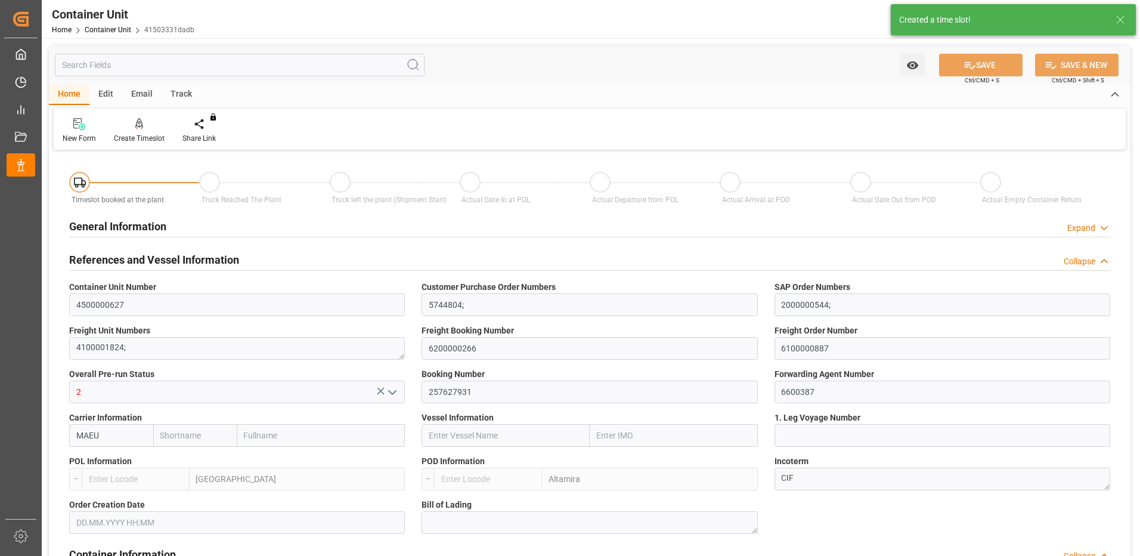
type input "Maersk"
type input "Maersk Line AS"
type input "BEANR"
type input "MXATM"
type input "0"
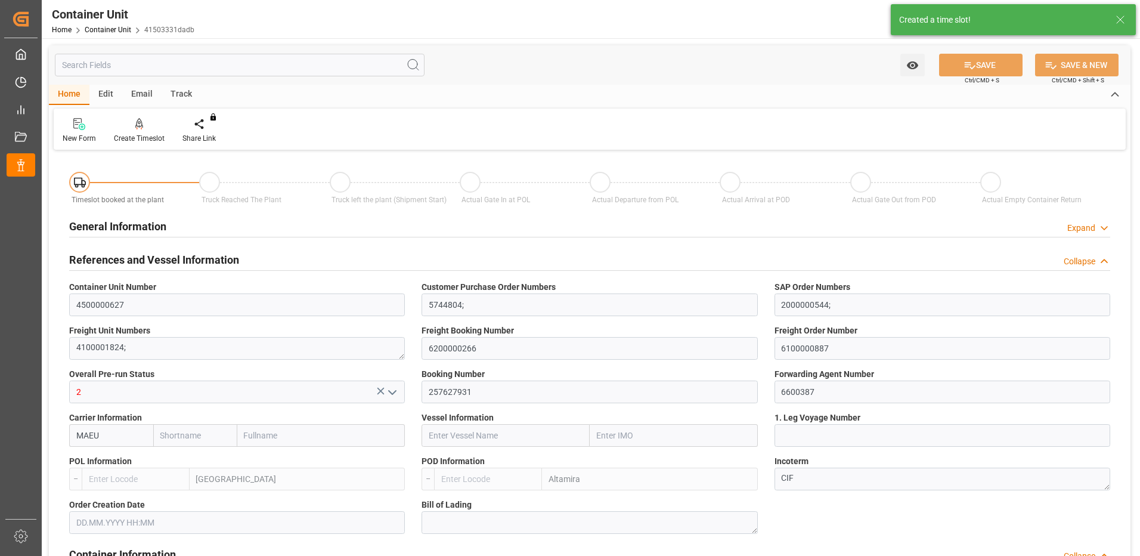
type input "0"
type input "28400"
type input "14.08.2025"
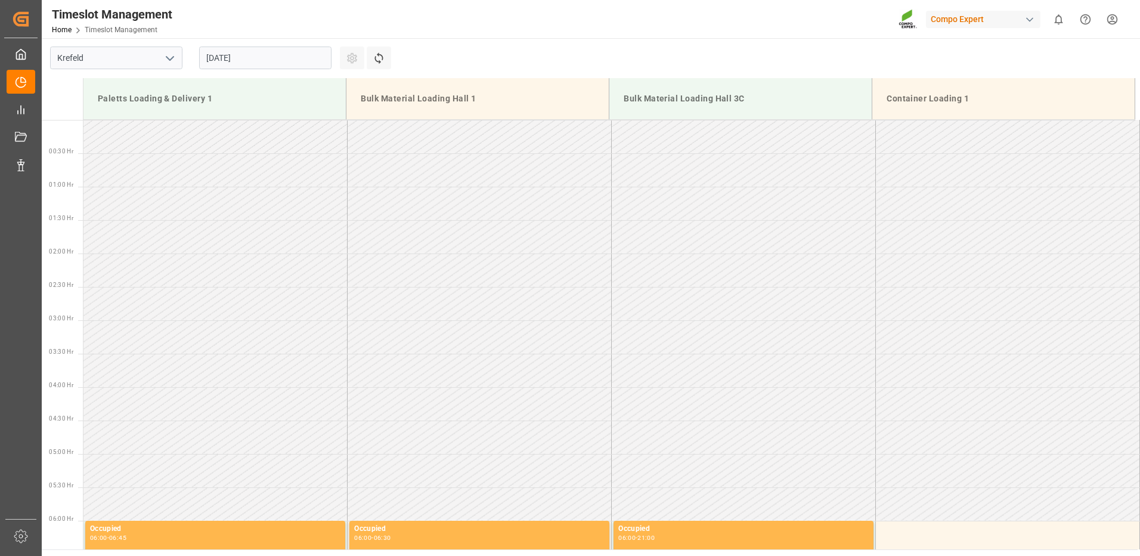
scroll to position [526, 0]
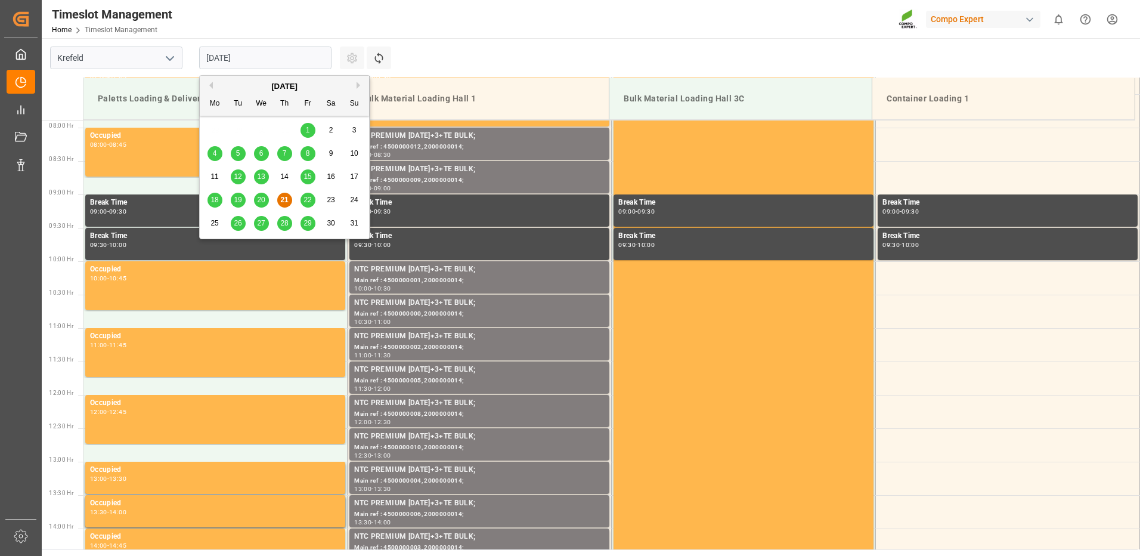
click at [220, 63] on input "21.08.2025" at bounding box center [265, 58] width 132 height 23
click at [359, 86] on button "Next Month" at bounding box center [360, 85] width 7 height 7
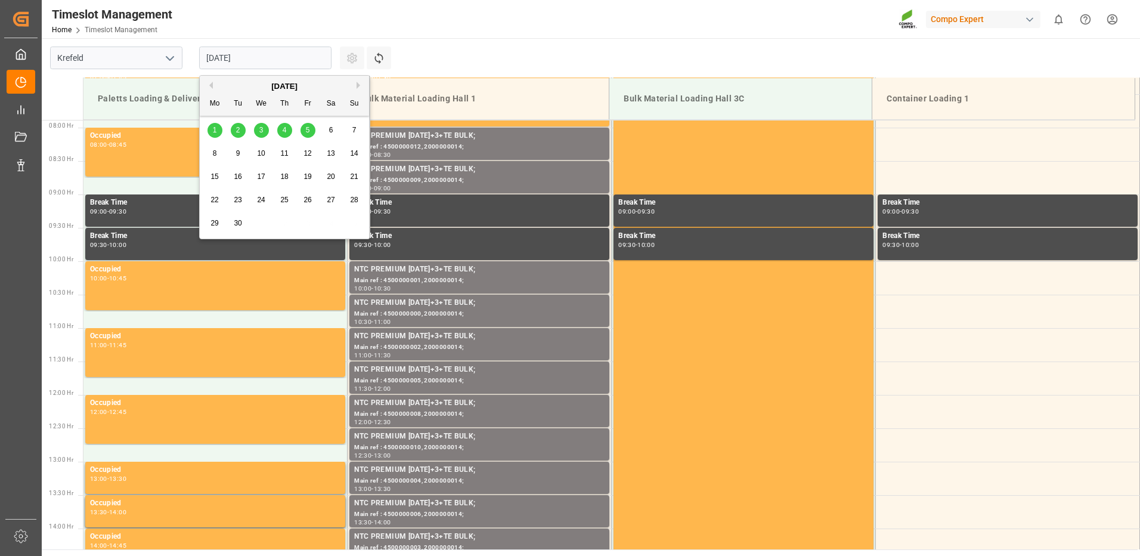
click at [221, 131] on div "1" at bounding box center [214, 130] width 15 height 14
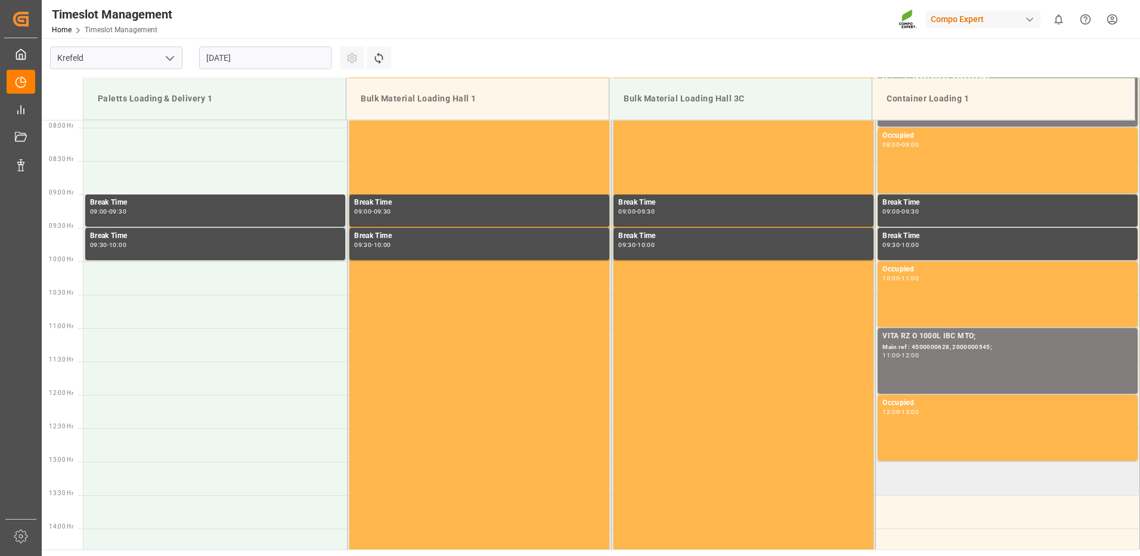
click at [895, 475] on td at bounding box center [1008, 477] width 264 height 33
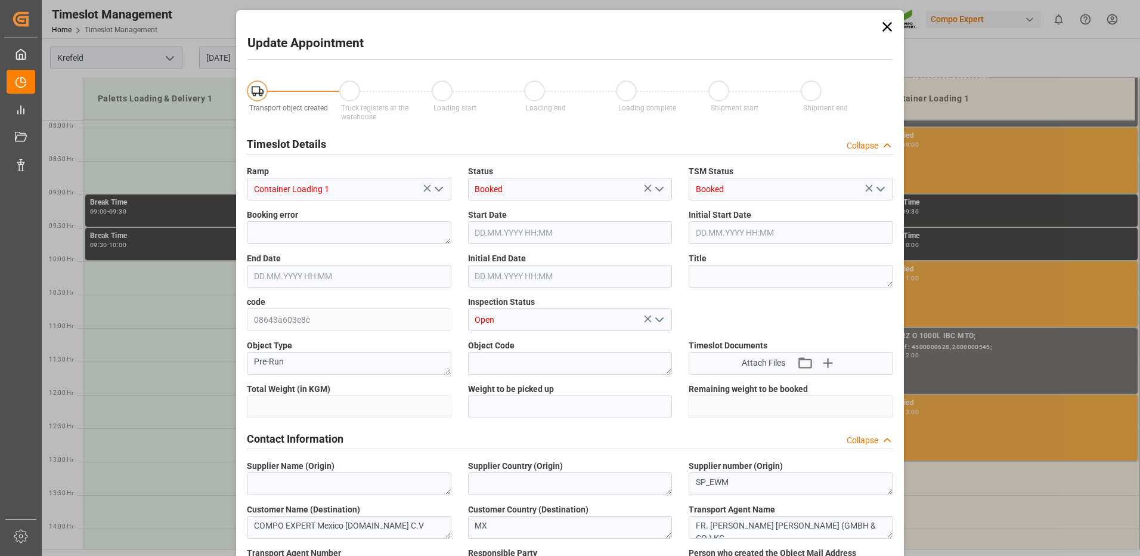
type input "28400"
type input "0"
type input "01.09.2025 13:00"
type input "01.09.2025 13:30"
type input "21.08.2025 06:41"
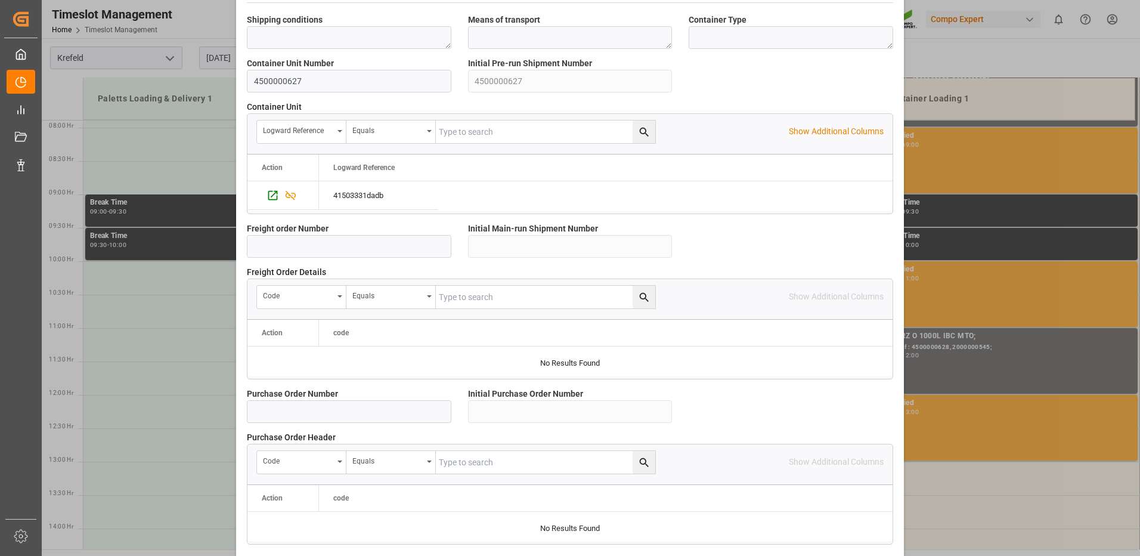
scroll to position [1019, 0]
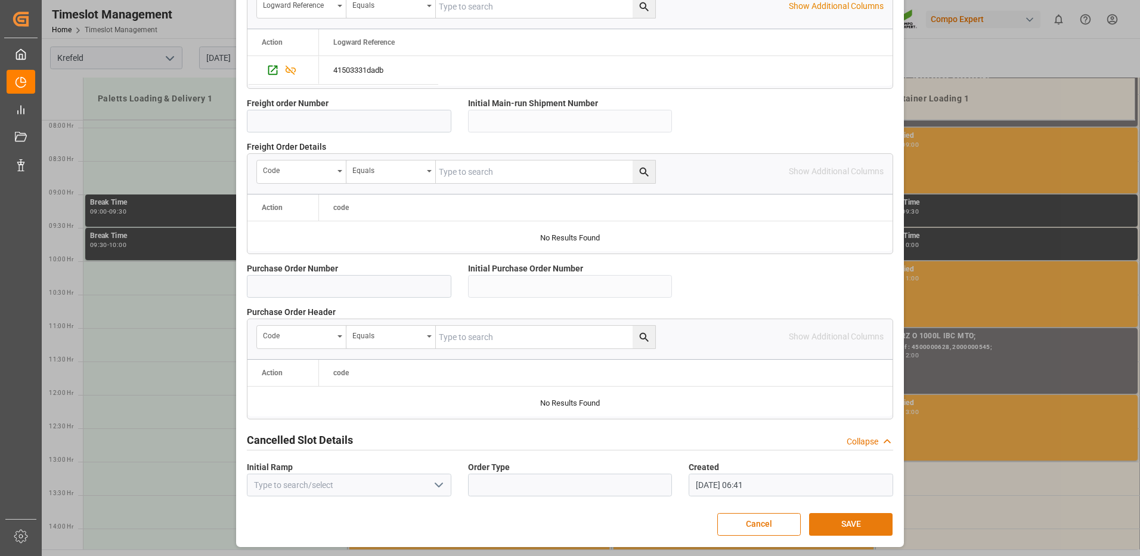
click at [816, 525] on button "SAVE" at bounding box center [850, 524] width 83 height 23
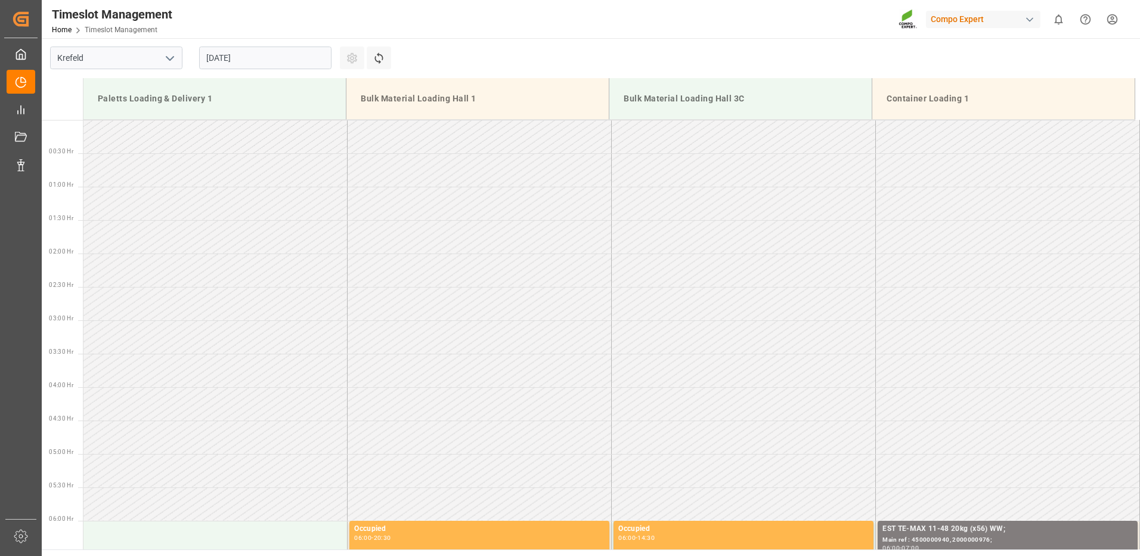
scroll to position [793, 0]
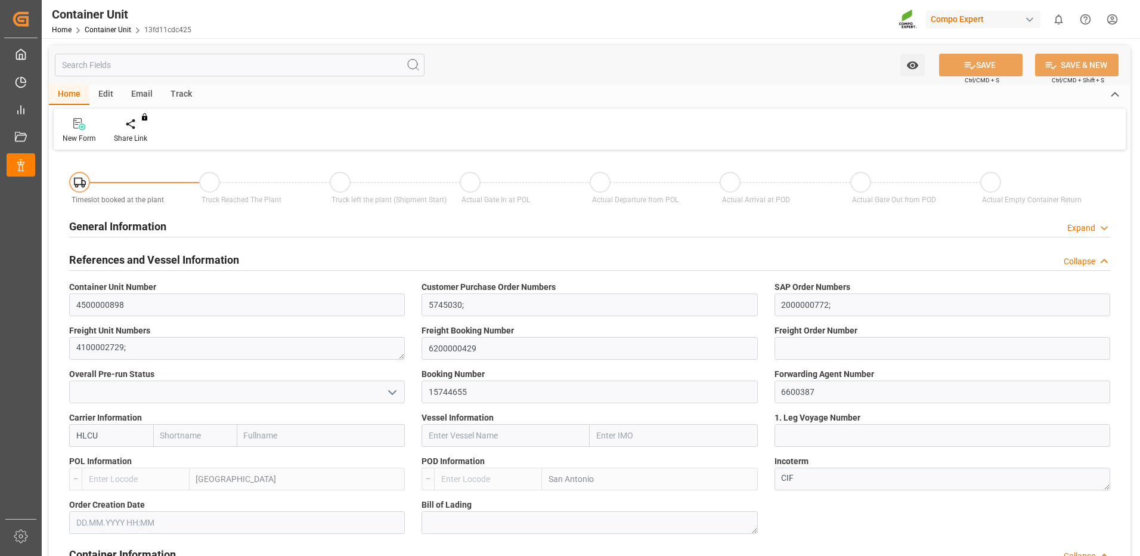
type input "Hapag [PERSON_NAME]"
type input "Hapag [PERSON_NAME] Aktiengesellschaft"
type input "BEANR"
type input "CLSAI"
type input "0"
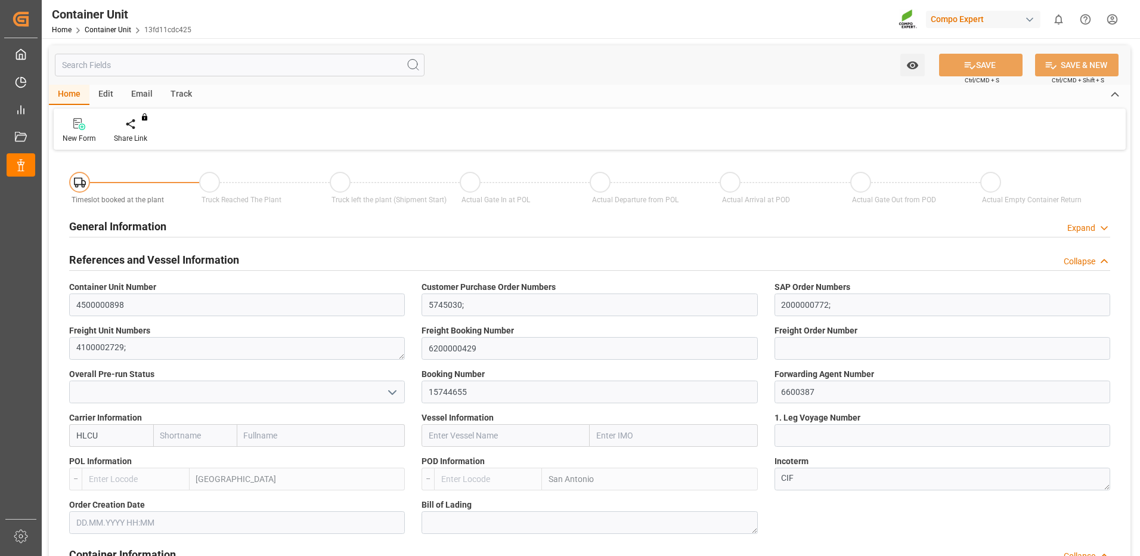
type input "0"
type input "22560"
type input "18.08.2025"
click at [138, 136] on div "Create Timeslot" at bounding box center [139, 138] width 51 height 11
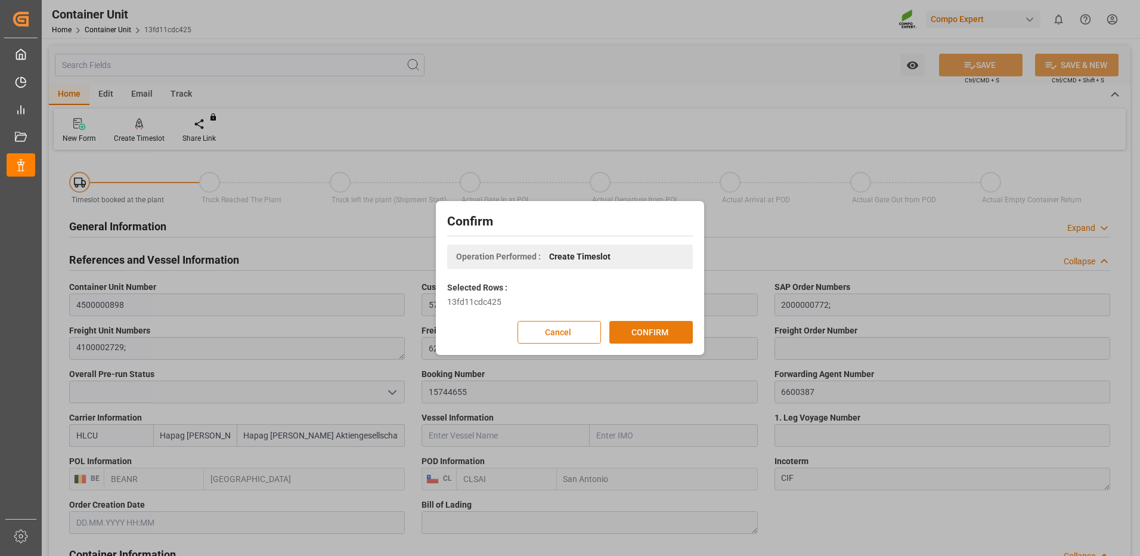
click at [656, 324] on button "CONFIRM" at bounding box center [650, 332] width 83 height 23
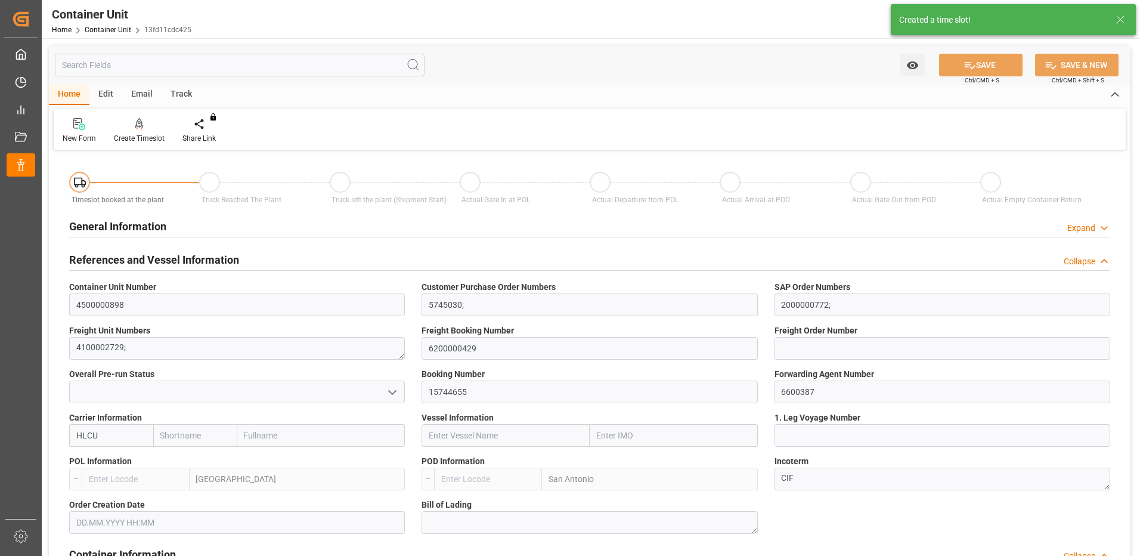
type input "Hapag [PERSON_NAME]"
type input "Hapag [PERSON_NAME] Aktiengesellschaft"
type input "BEANR"
type input "CLSAI"
type input "0"
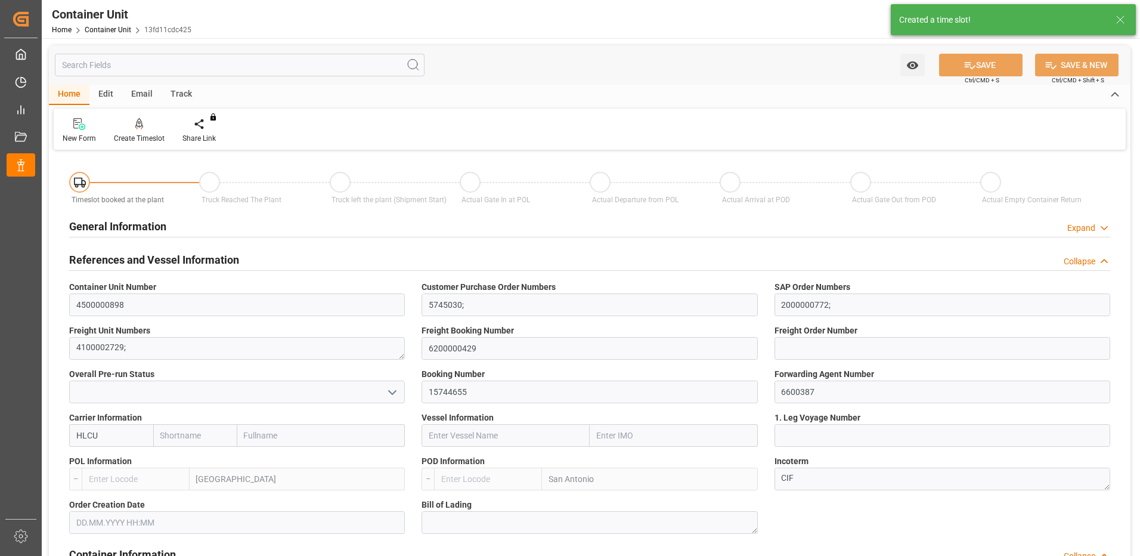
type input "0"
type input "22560"
type input "[DATE]"
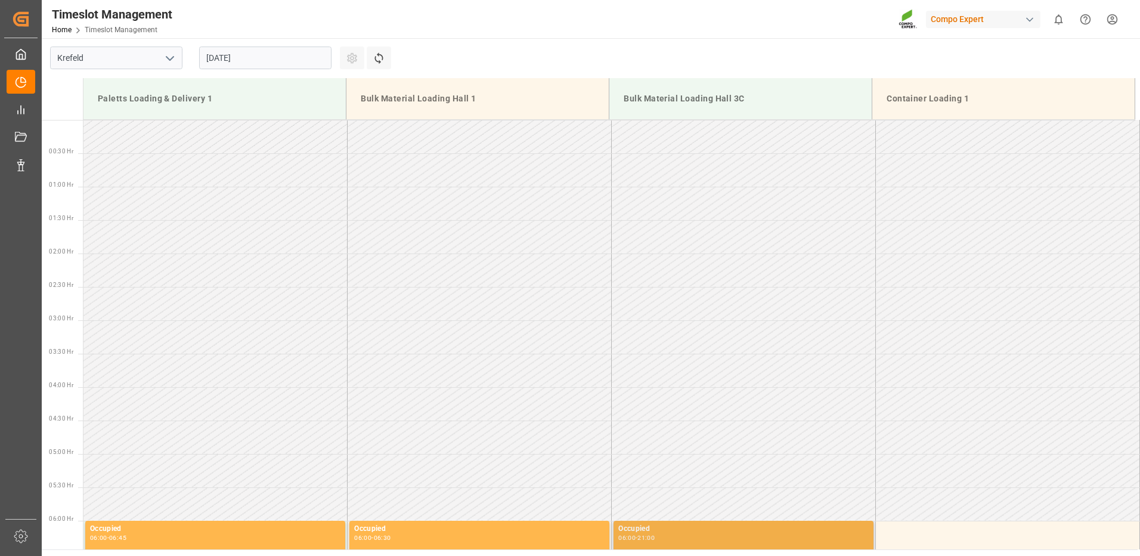
scroll to position [526, 0]
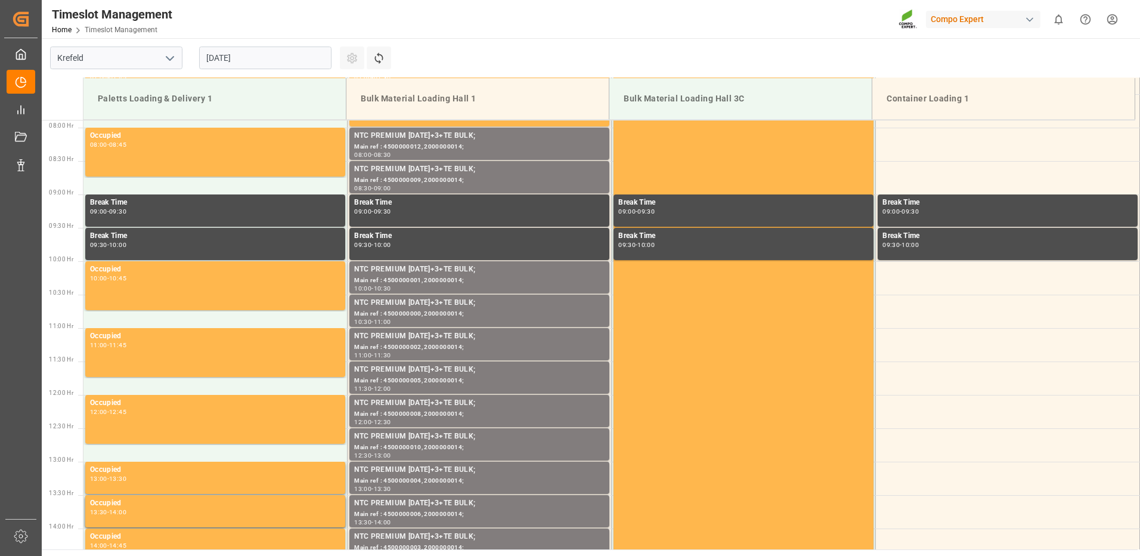
click at [234, 58] on input "[DATE]" at bounding box center [265, 58] width 132 height 23
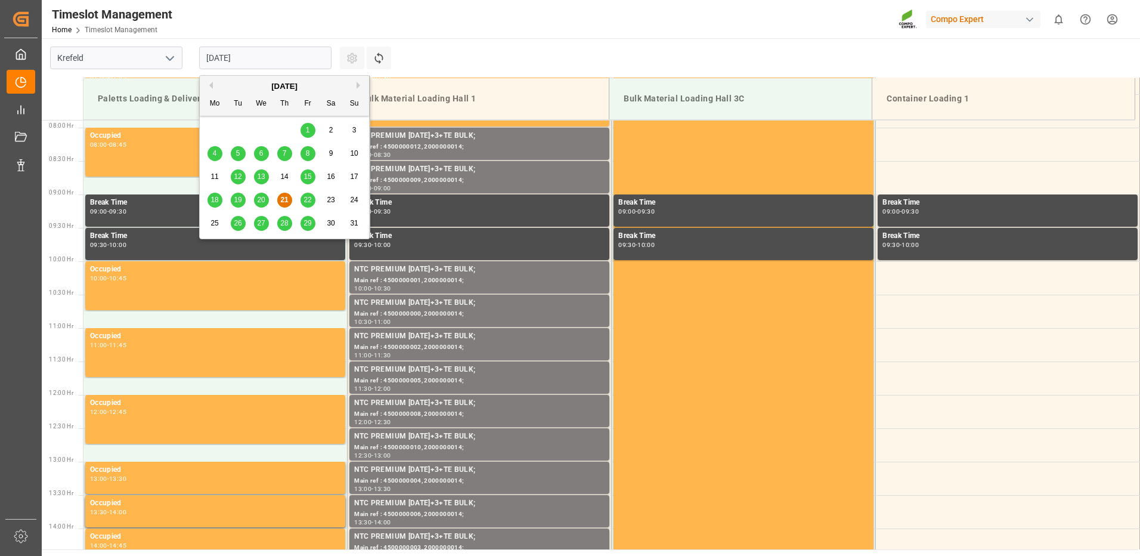
click at [358, 83] on button "Next Month" at bounding box center [360, 85] width 7 height 7
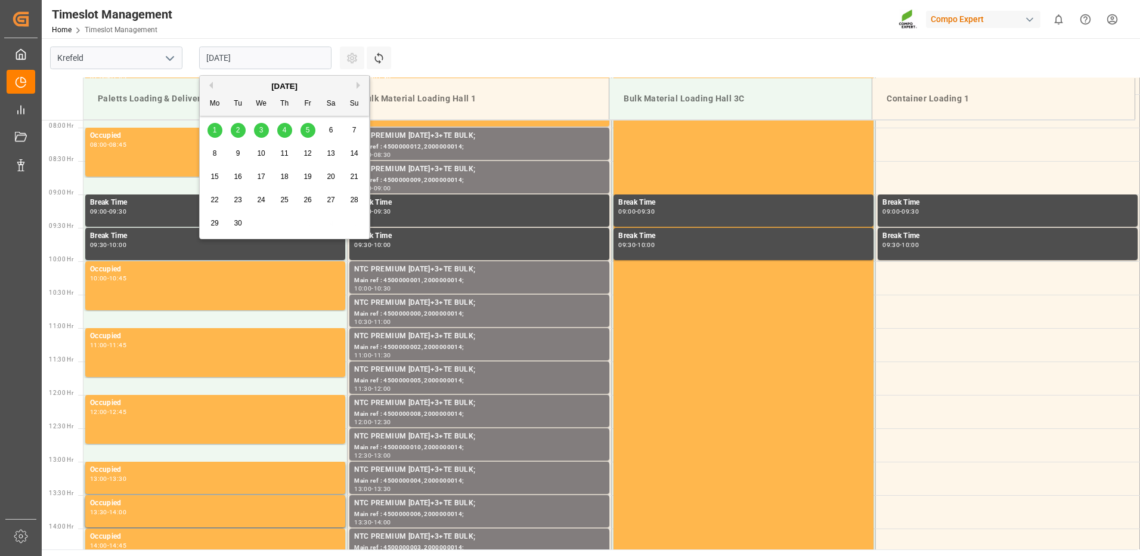
click at [311, 137] on div "5" at bounding box center [307, 130] width 15 height 14
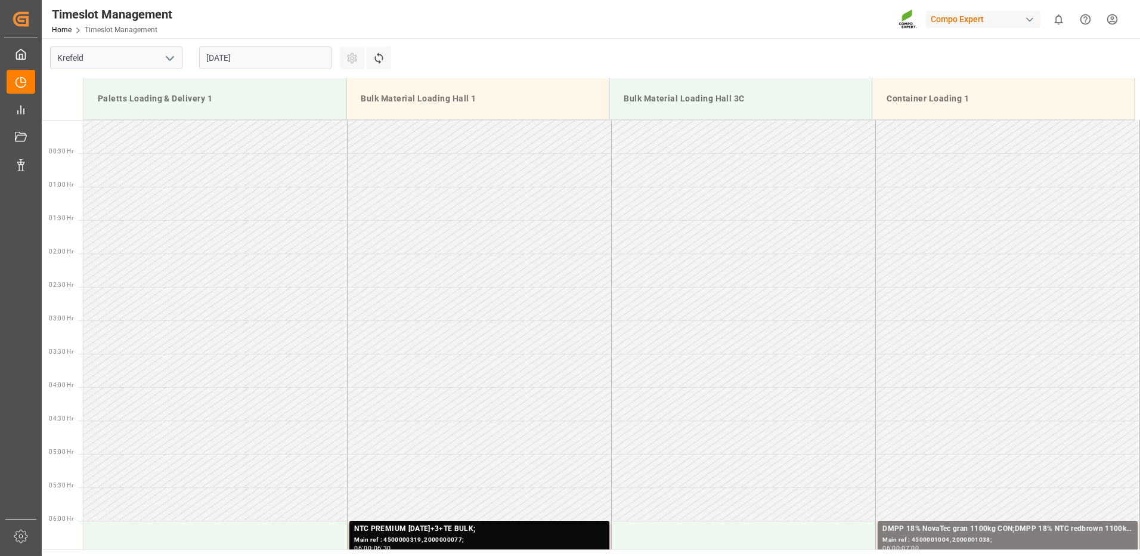
scroll to position [238, 0]
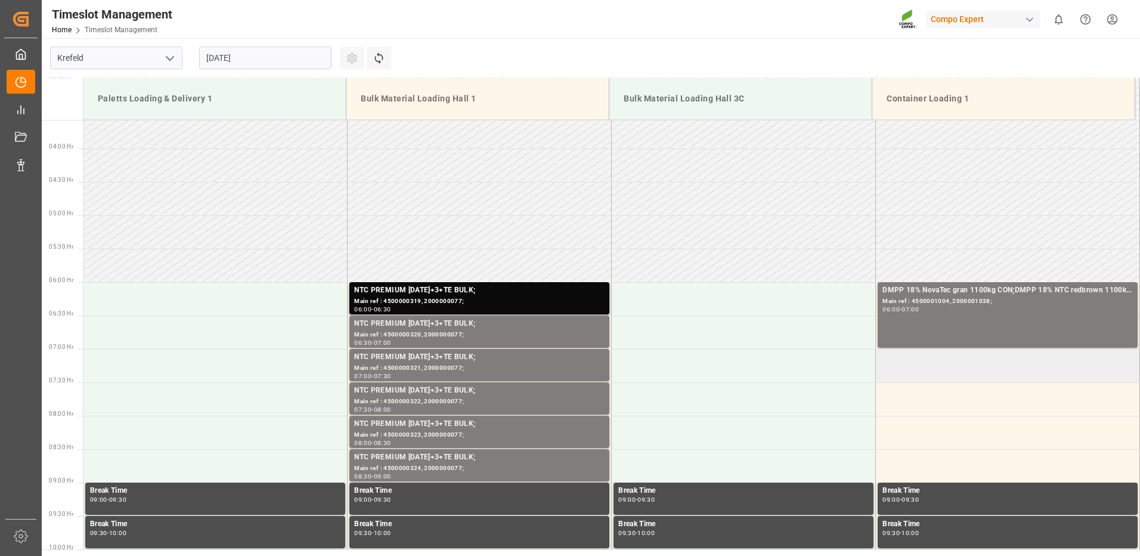
click at [909, 369] on td at bounding box center [1008, 365] width 264 height 33
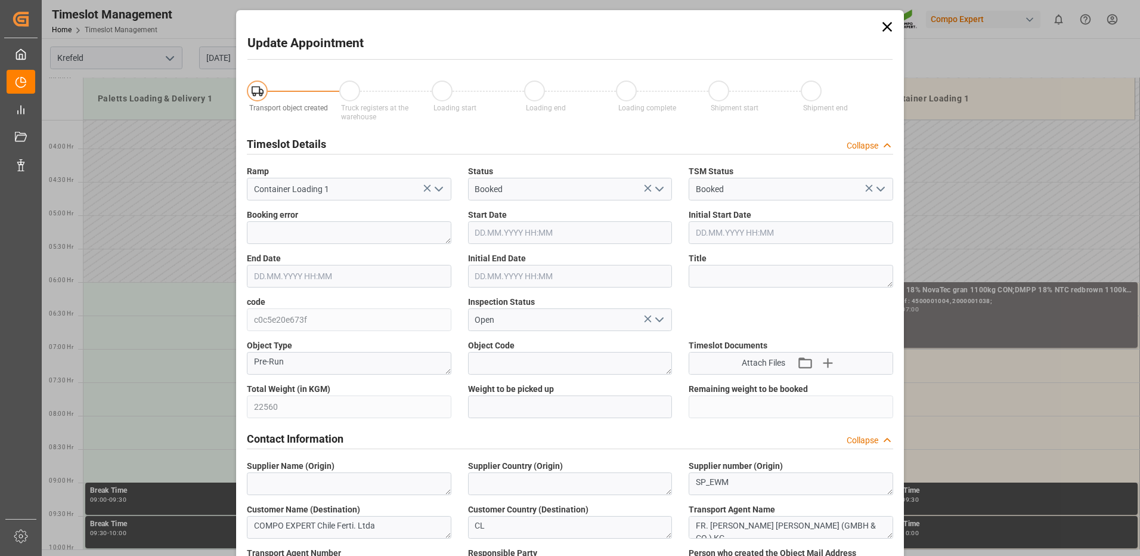
type input "22560"
type input "0"
type input "05.09.2025 07:00"
type input "05.09.2025 07:30"
type input "21.08.2025 06:57"
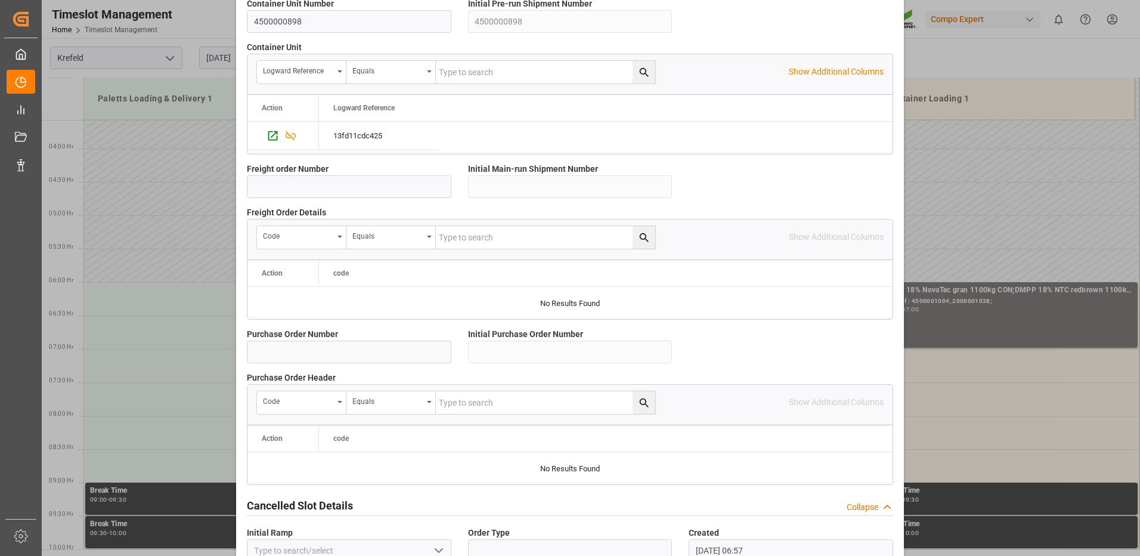
scroll to position [1019, 0]
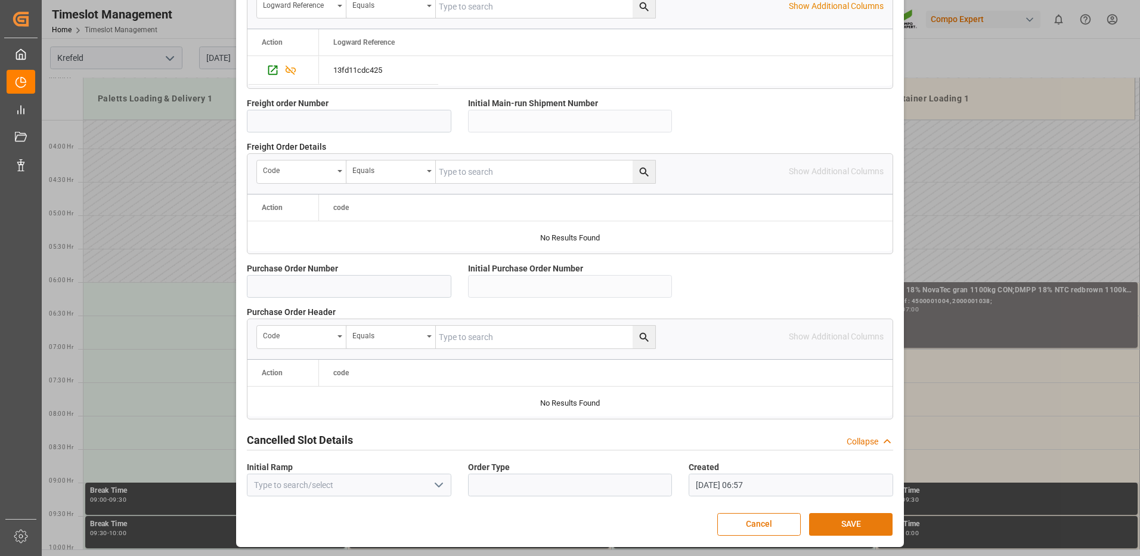
click at [835, 517] on button "SAVE" at bounding box center [850, 524] width 83 height 23
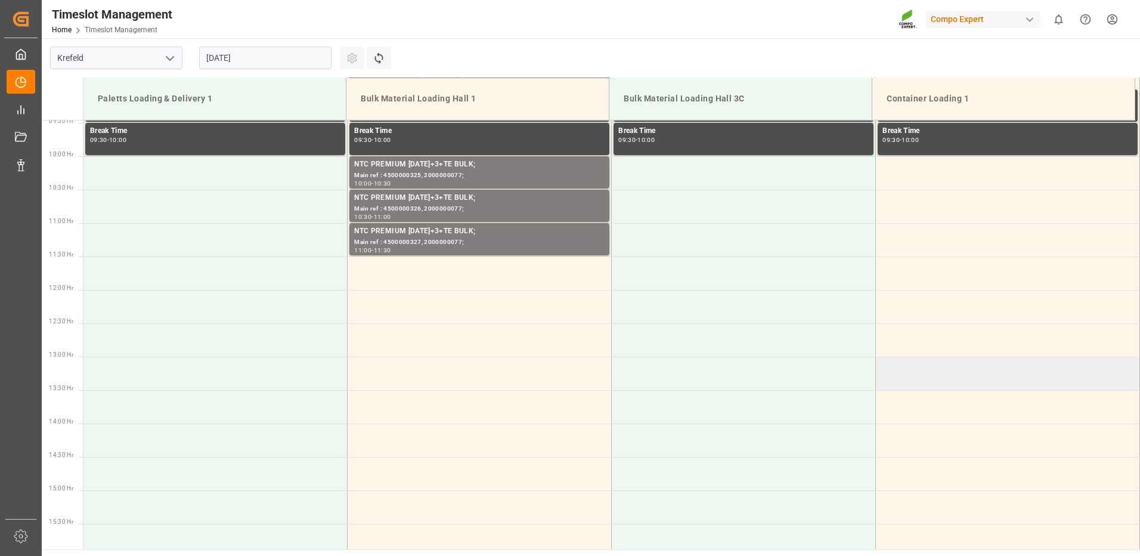
scroll to position [691, 0]
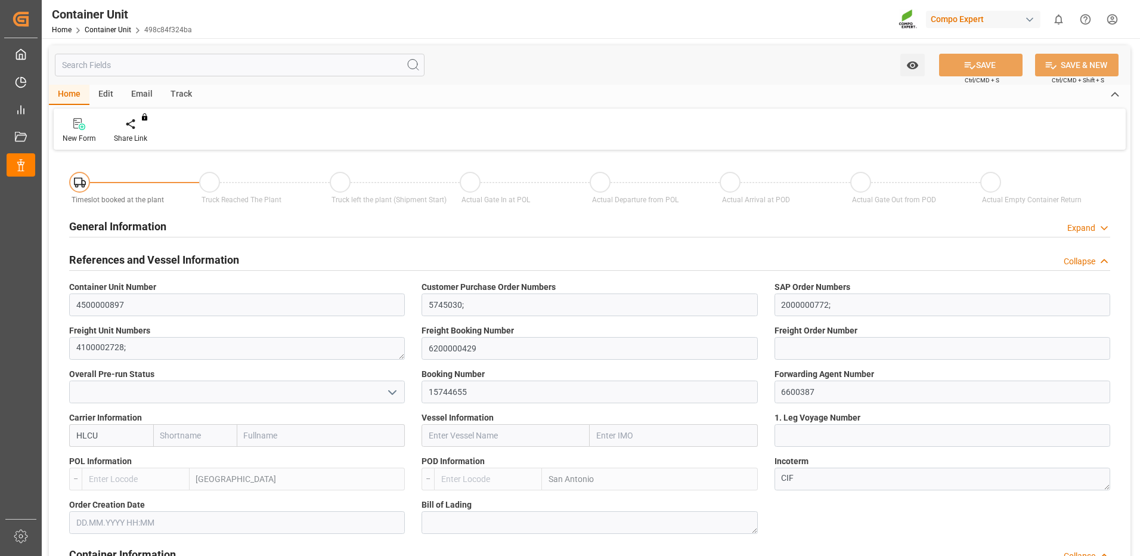
type input "Hapag [PERSON_NAME]"
type input "Hapag [PERSON_NAME] Aktiengesellschaft"
type input "BEANR"
type input "CLSAI"
type input "0"
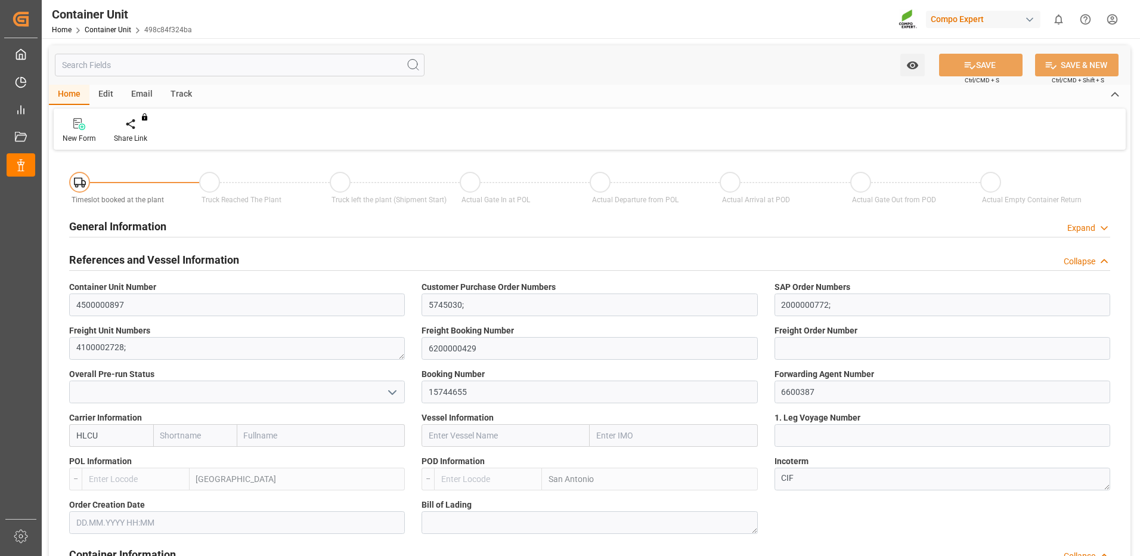
type input "0"
type input "22560"
type input "[DATE]"
click at [142, 134] on div "Create Timeslot" at bounding box center [139, 138] width 51 height 11
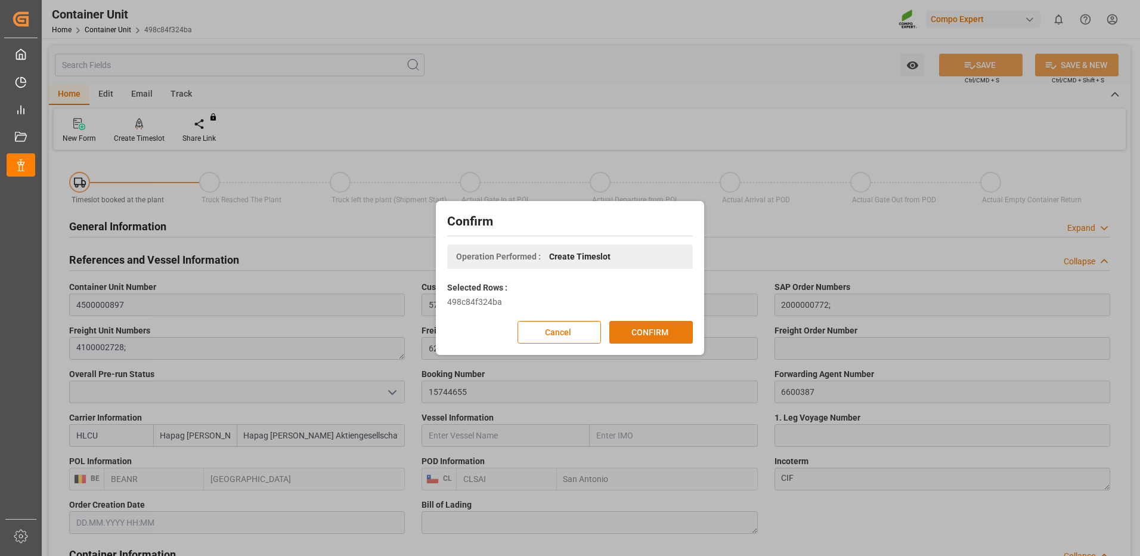
click at [667, 338] on button "CONFIRM" at bounding box center [650, 332] width 83 height 23
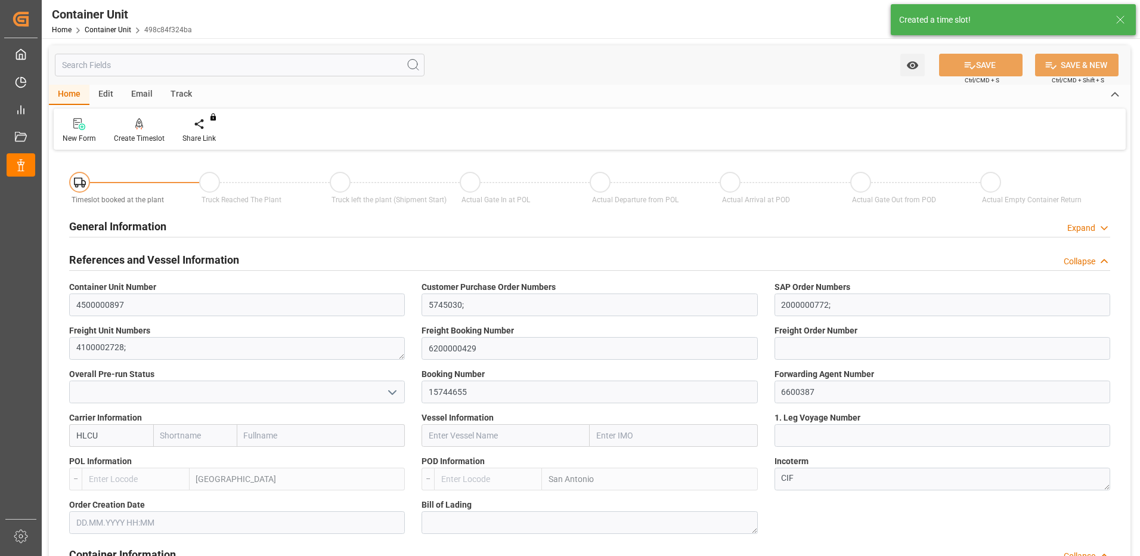
type input "Hapag Lloyd"
type input "Hapag Lloyd Aktiengesellschaft"
type input "BEANR"
type input "CLSAI"
type input "0"
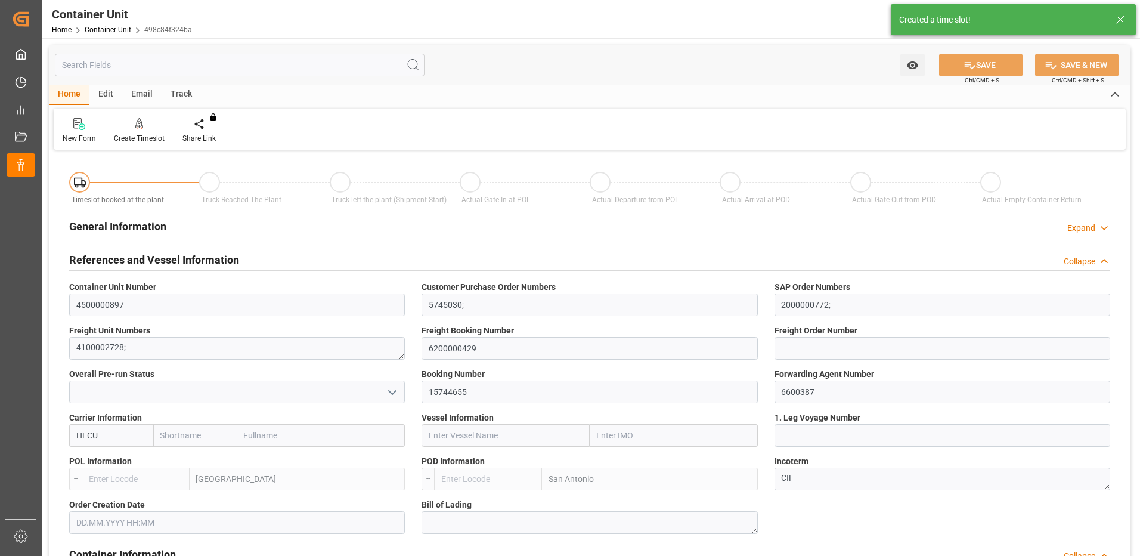
type input "0"
type input "22560"
type input "18.08.2025"
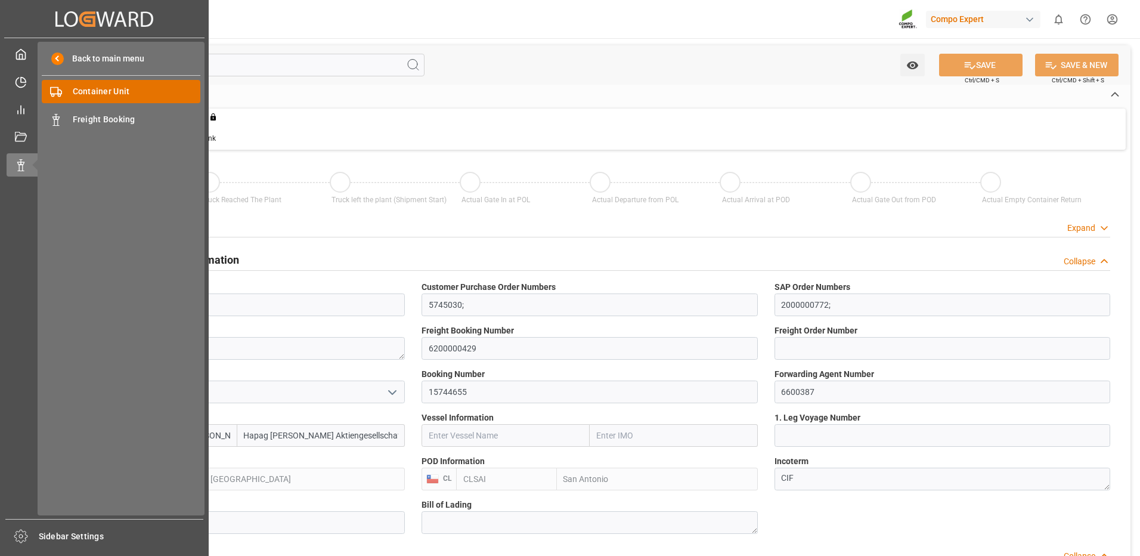
click at [78, 94] on span "Container Unit" at bounding box center [137, 91] width 128 height 13
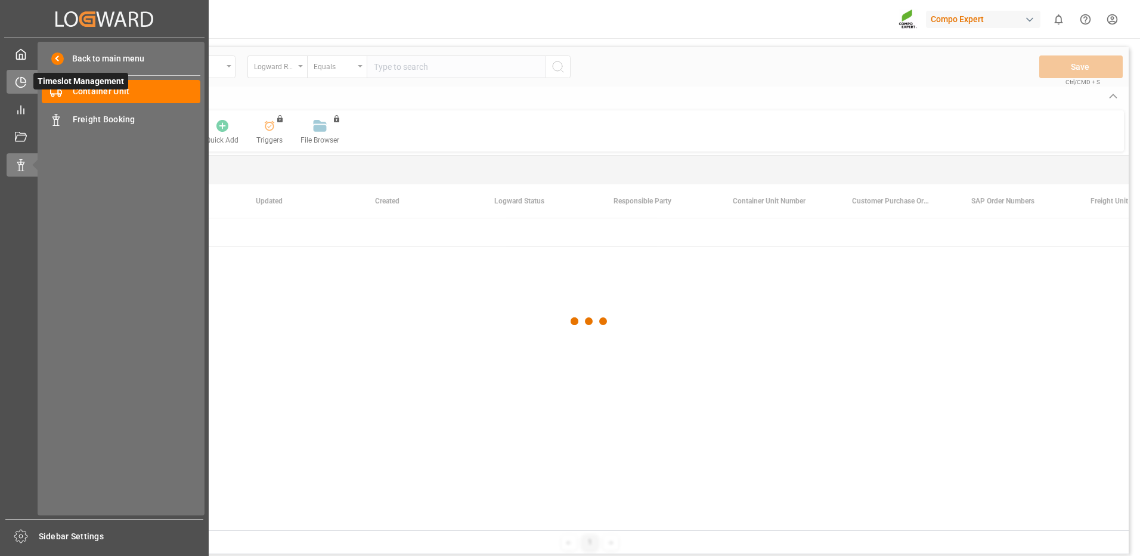
click at [18, 85] on icon at bounding box center [21, 82] width 12 height 12
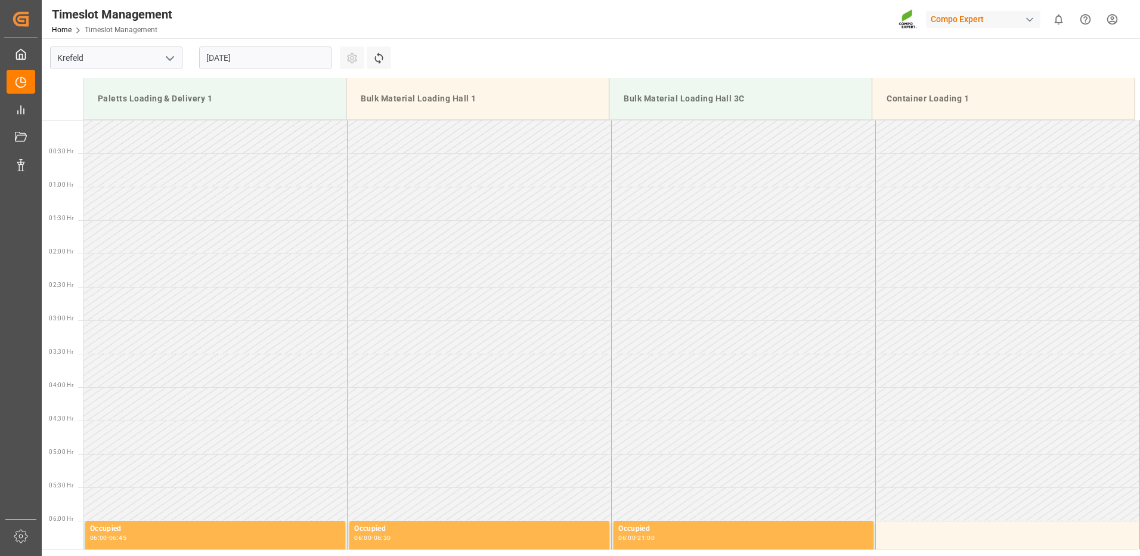
scroll to position [526, 0]
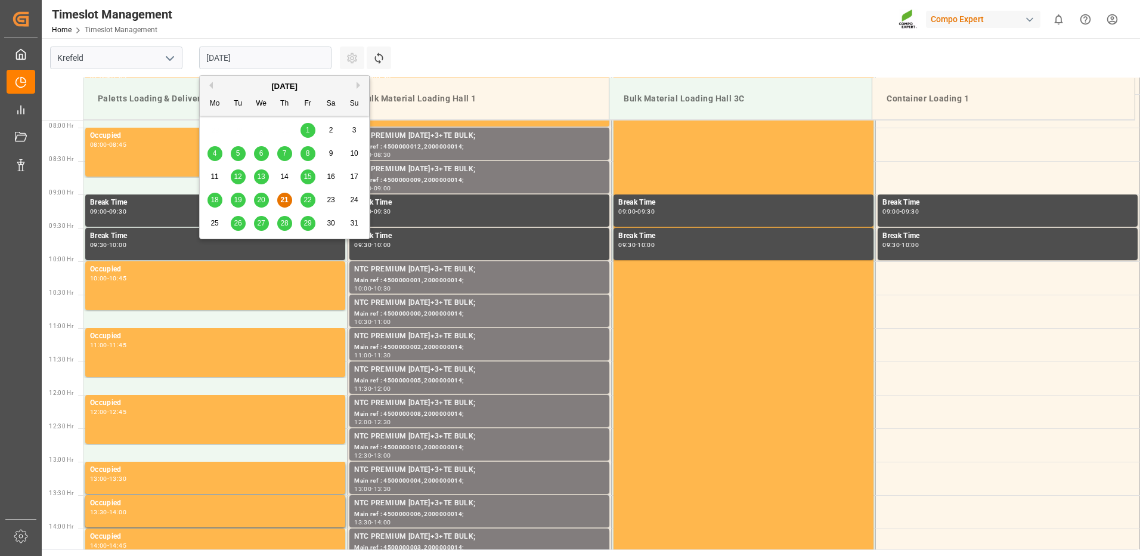
click at [238, 58] on input "[DATE]" at bounding box center [265, 58] width 132 height 23
click at [359, 83] on button "Next Month" at bounding box center [360, 85] width 7 height 7
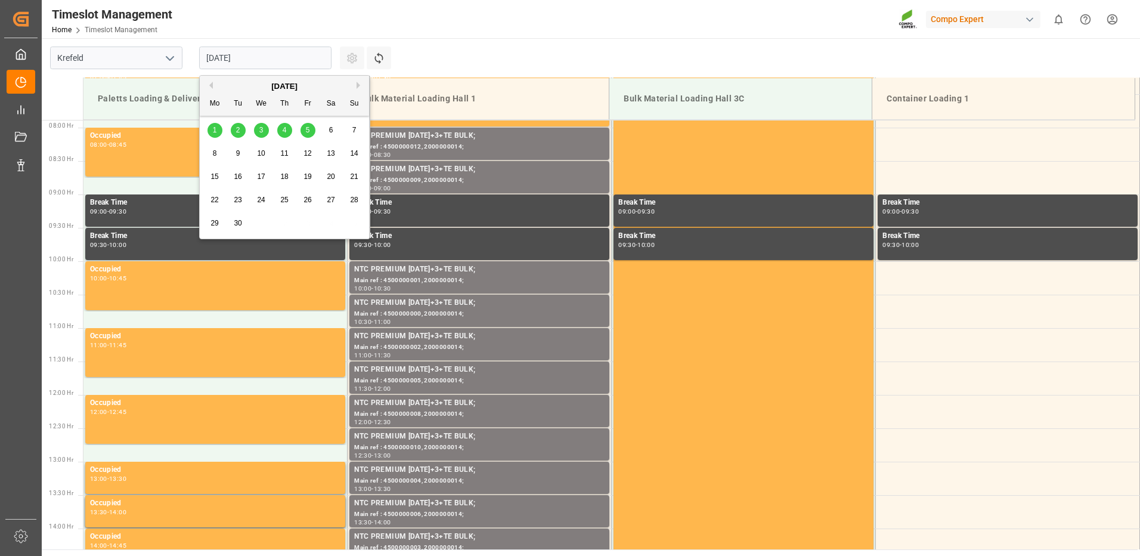
click at [306, 129] on span "5" at bounding box center [308, 130] width 4 height 8
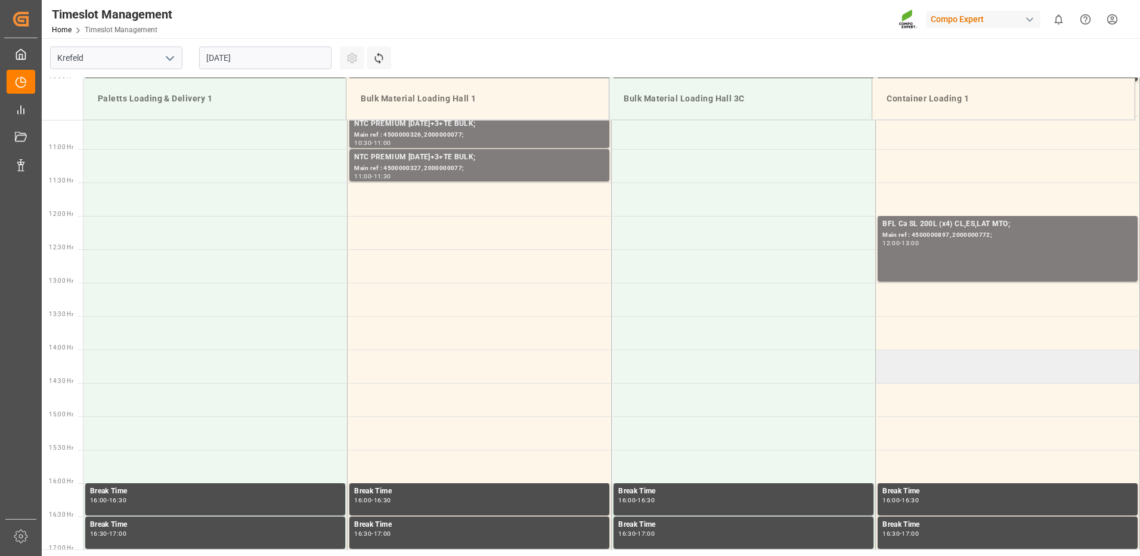
scroll to position [467, 0]
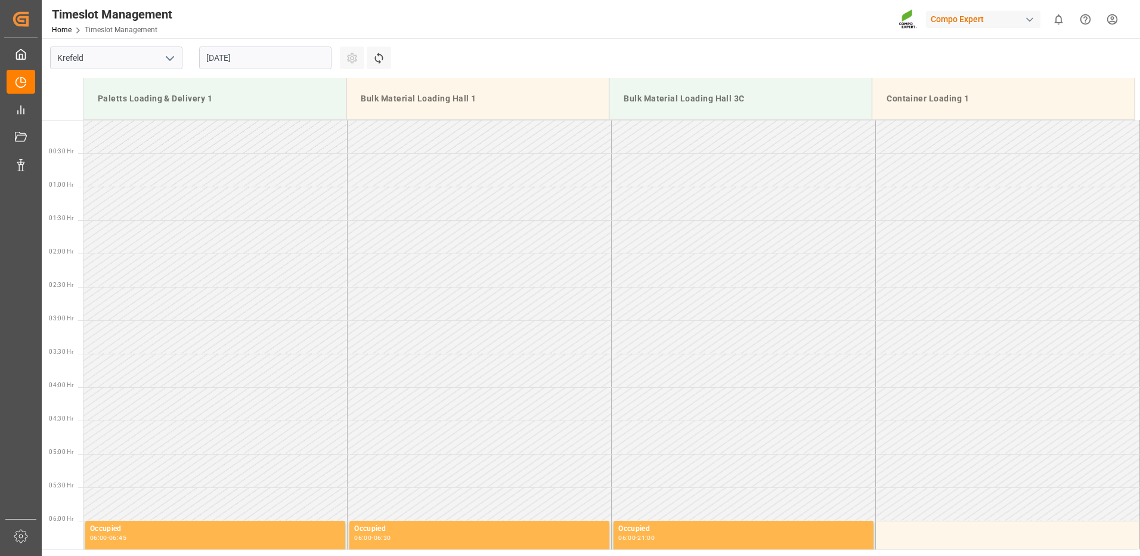
scroll to position [526, 0]
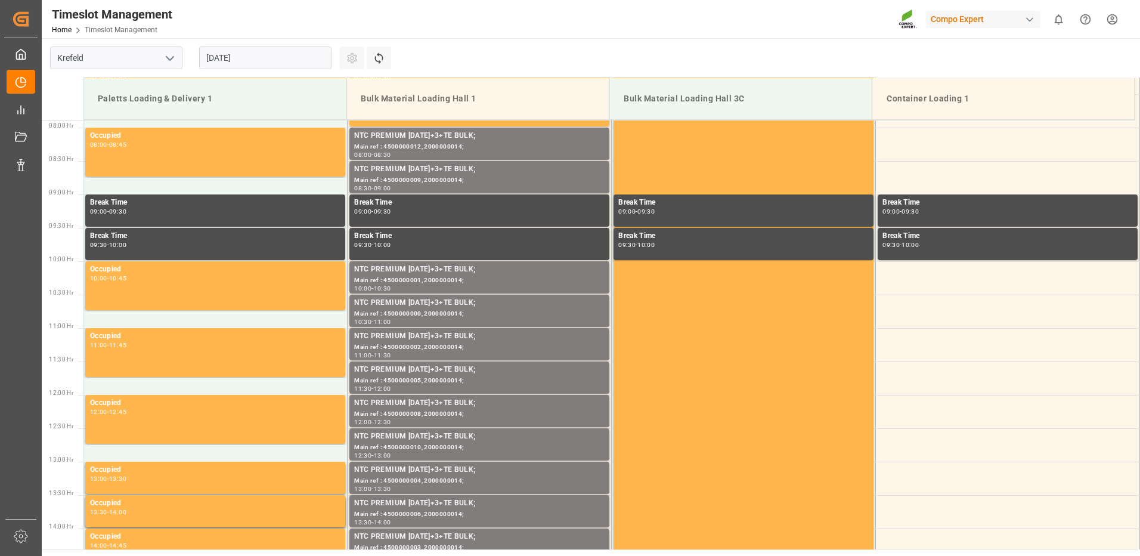
click at [225, 57] on input "[DATE]" at bounding box center [265, 58] width 132 height 23
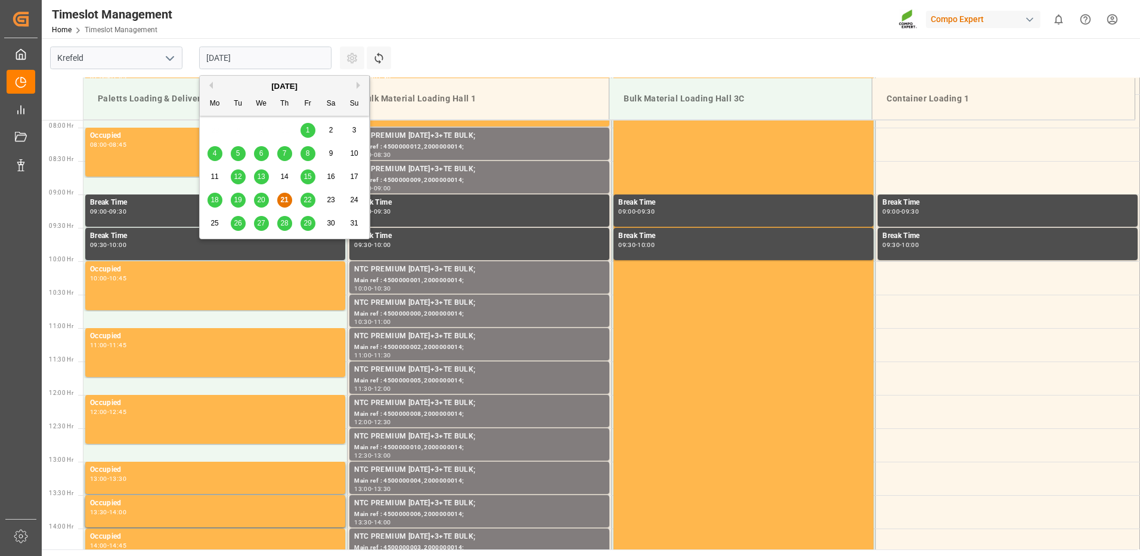
click at [358, 83] on button "Next Month" at bounding box center [360, 85] width 7 height 7
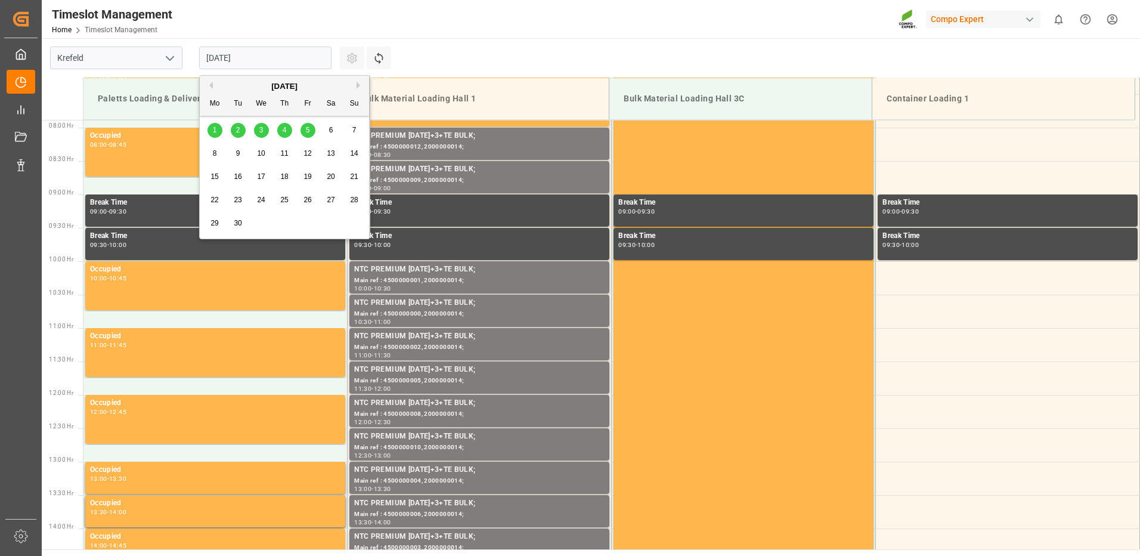
click at [307, 128] on span "5" at bounding box center [308, 130] width 4 height 8
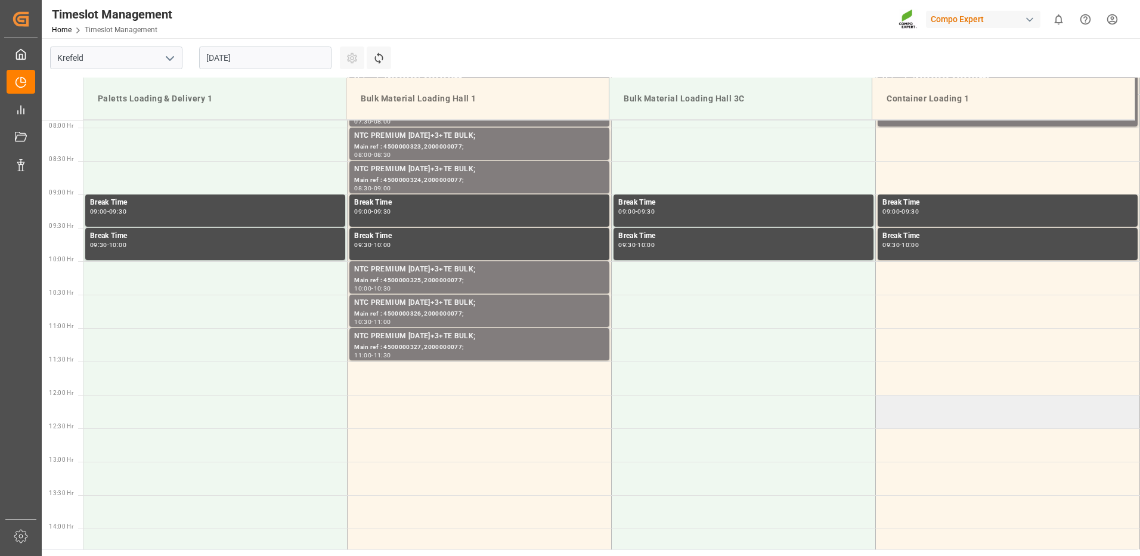
scroll to position [586, 0]
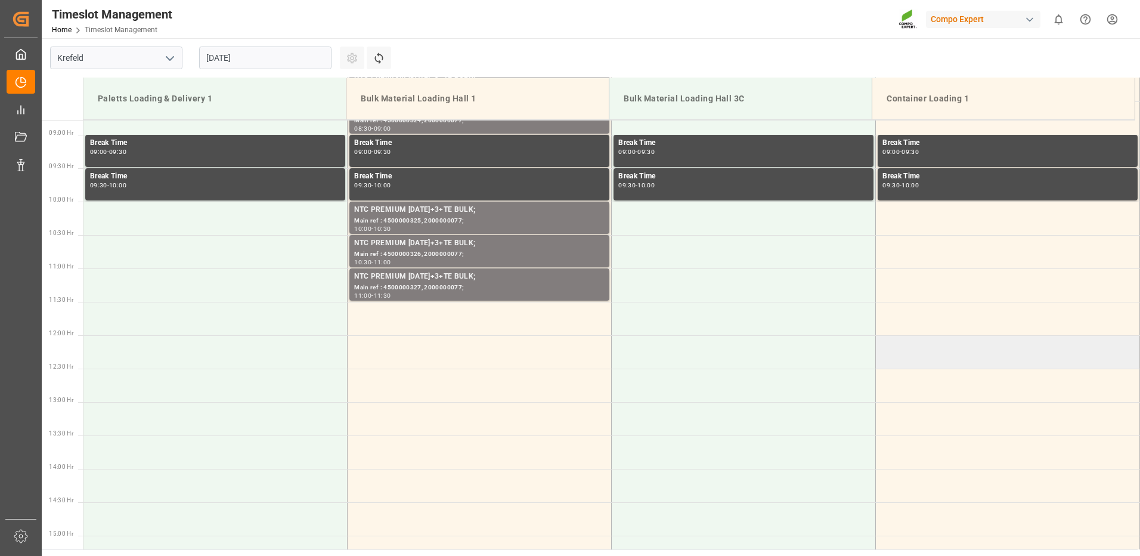
click at [889, 348] on td at bounding box center [1008, 351] width 264 height 33
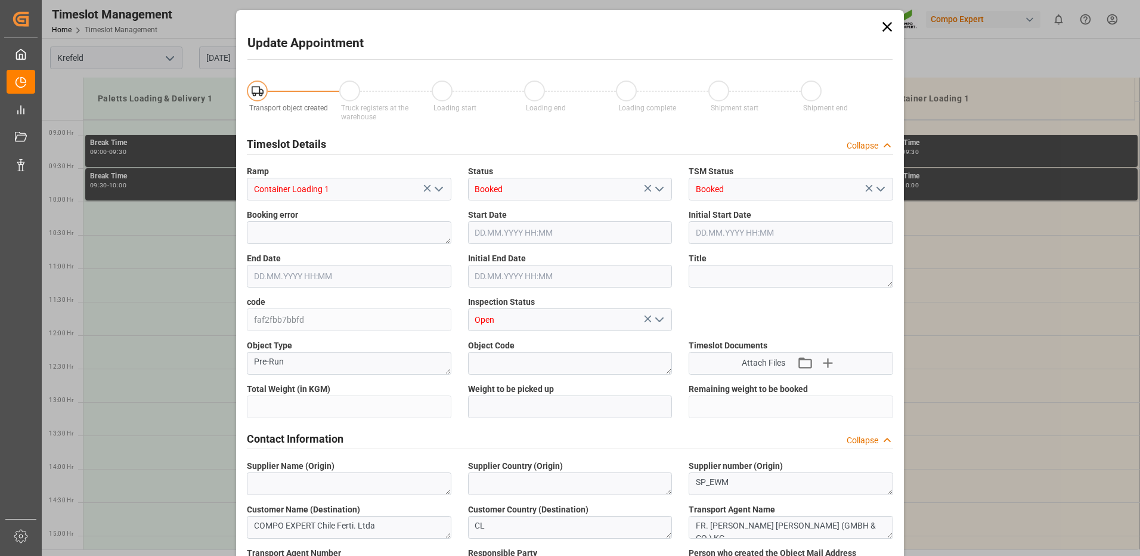
type input "22560"
type input "0"
type input "[DATE] 12:00"
type input "[DATE] 12:30"
type input "[DATE] 06:58"
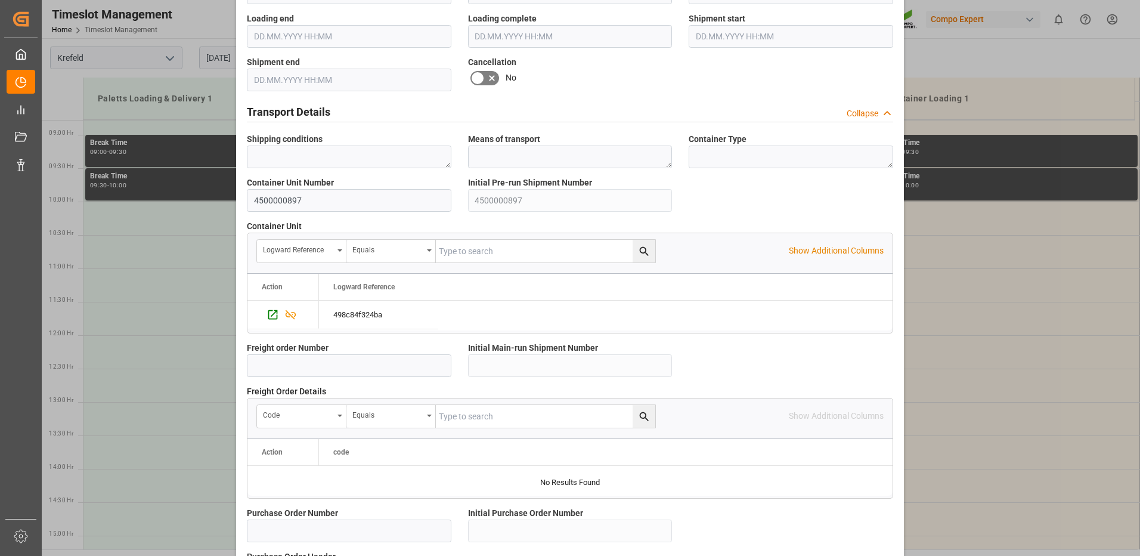
scroll to position [1019, 0]
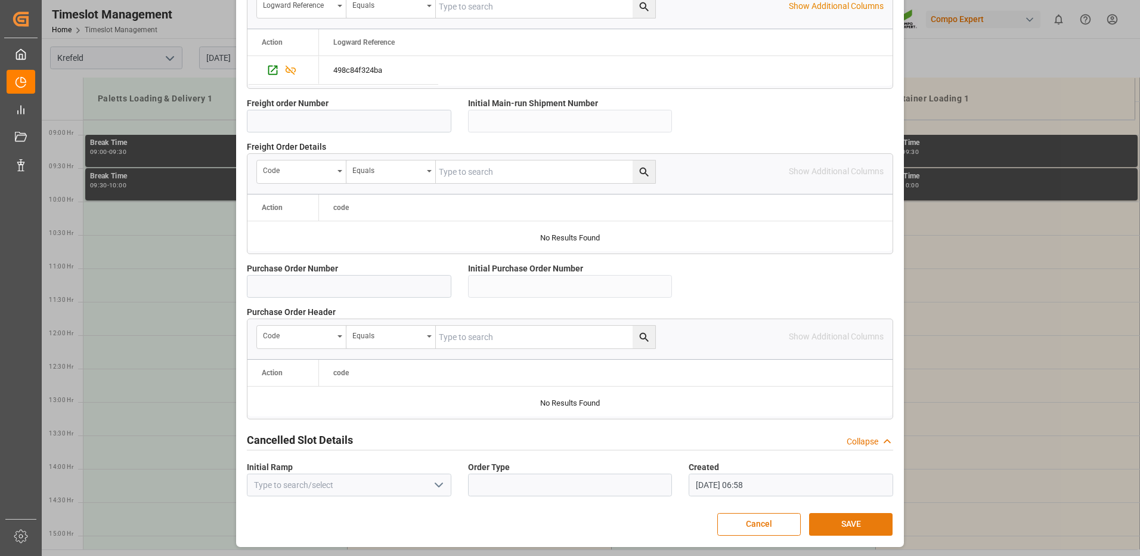
click at [814, 522] on button "SAVE" at bounding box center [850, 524] width 83 height 23
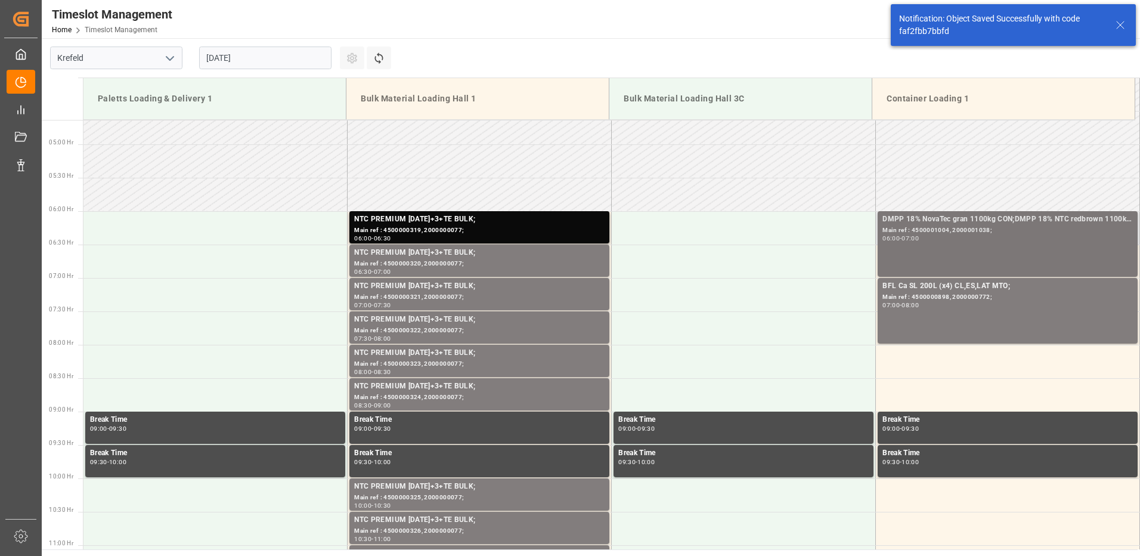
scroll to position [250, 0]
